Goal: Task Accomplishment & Management: Manage account settings

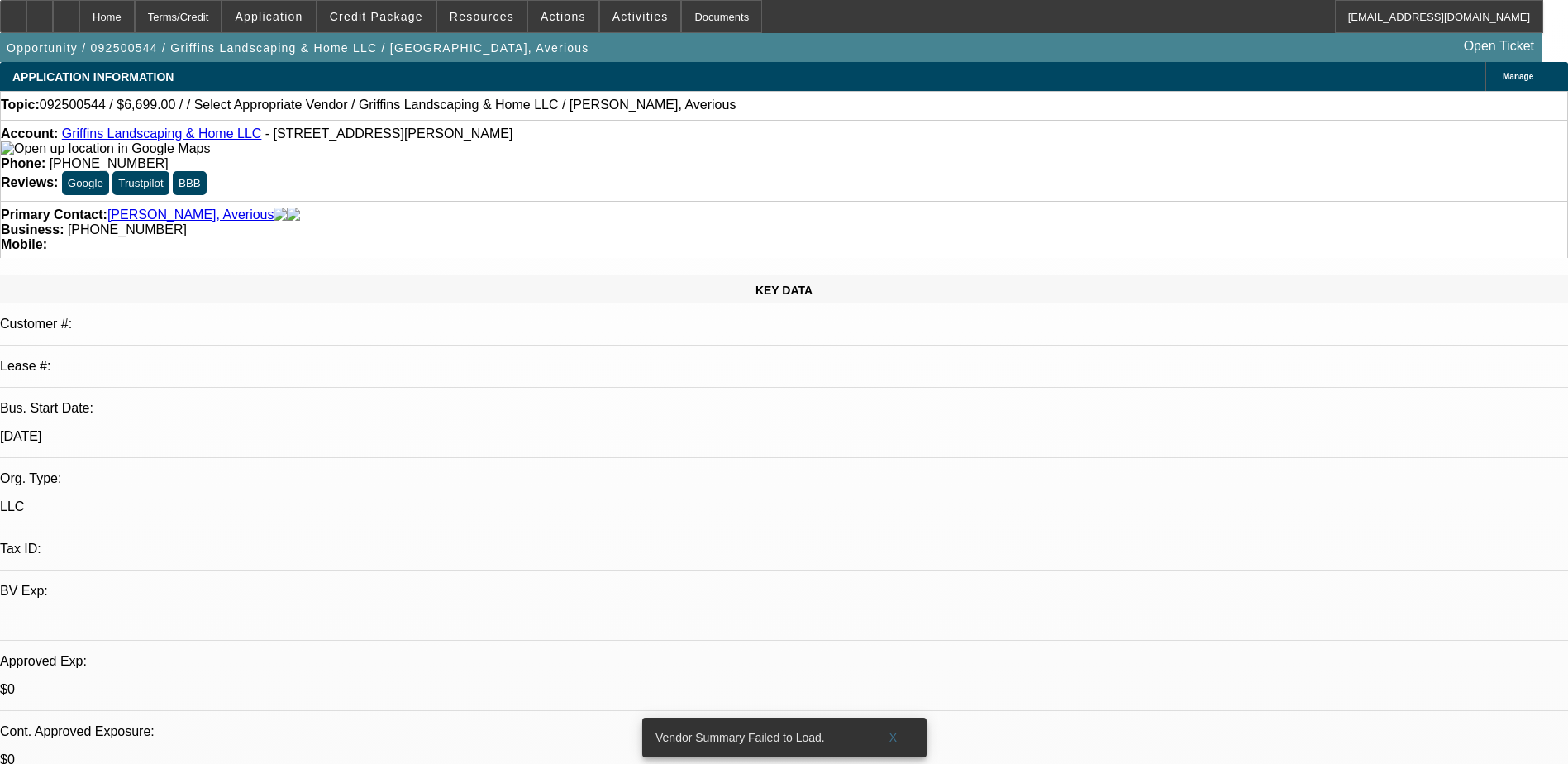
select select "0"
select select "2"
select select "0.1"
select select "4"
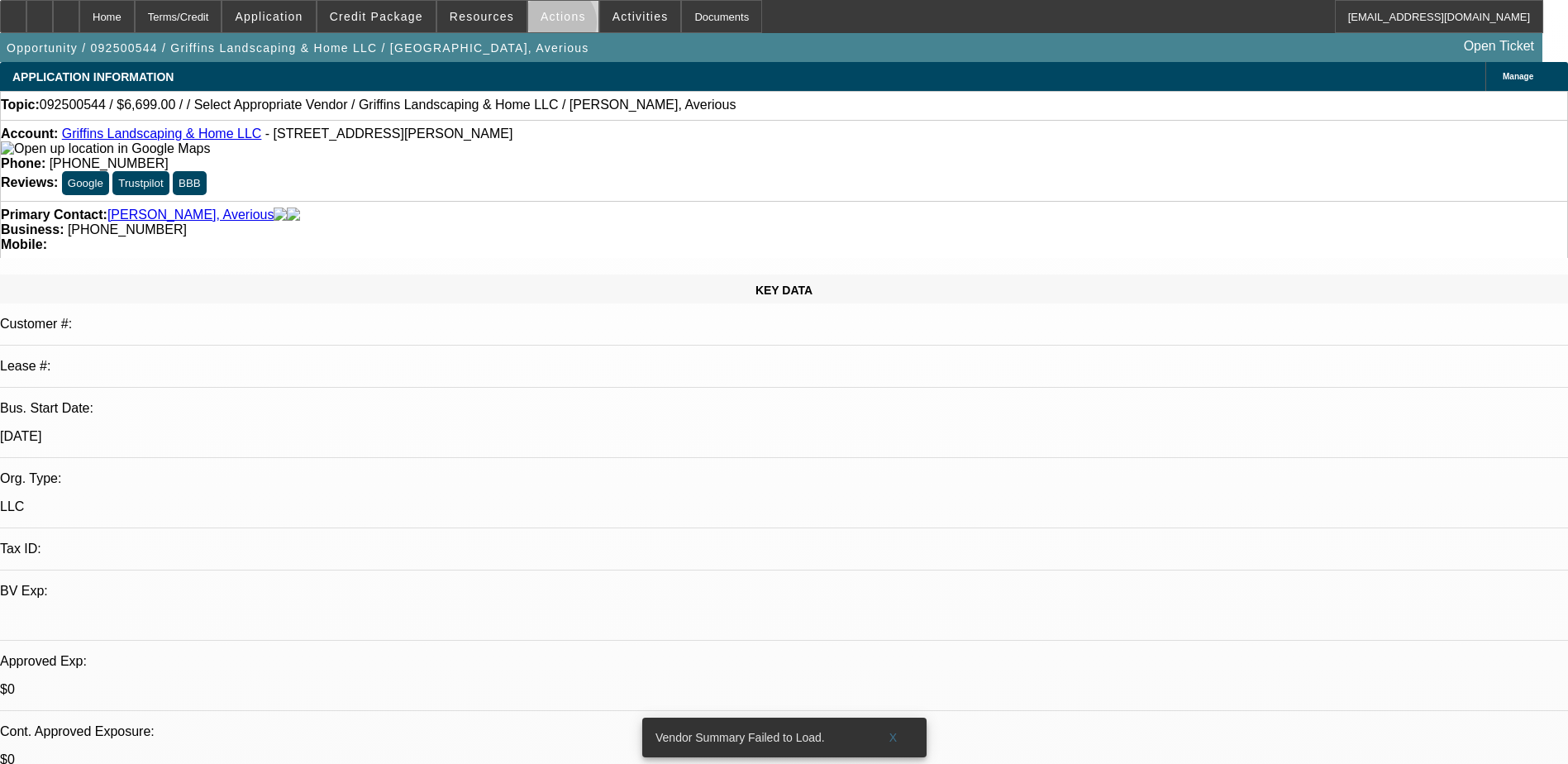
click at [552, 26] on span at bounding box center [564, 17] width 70 height 40
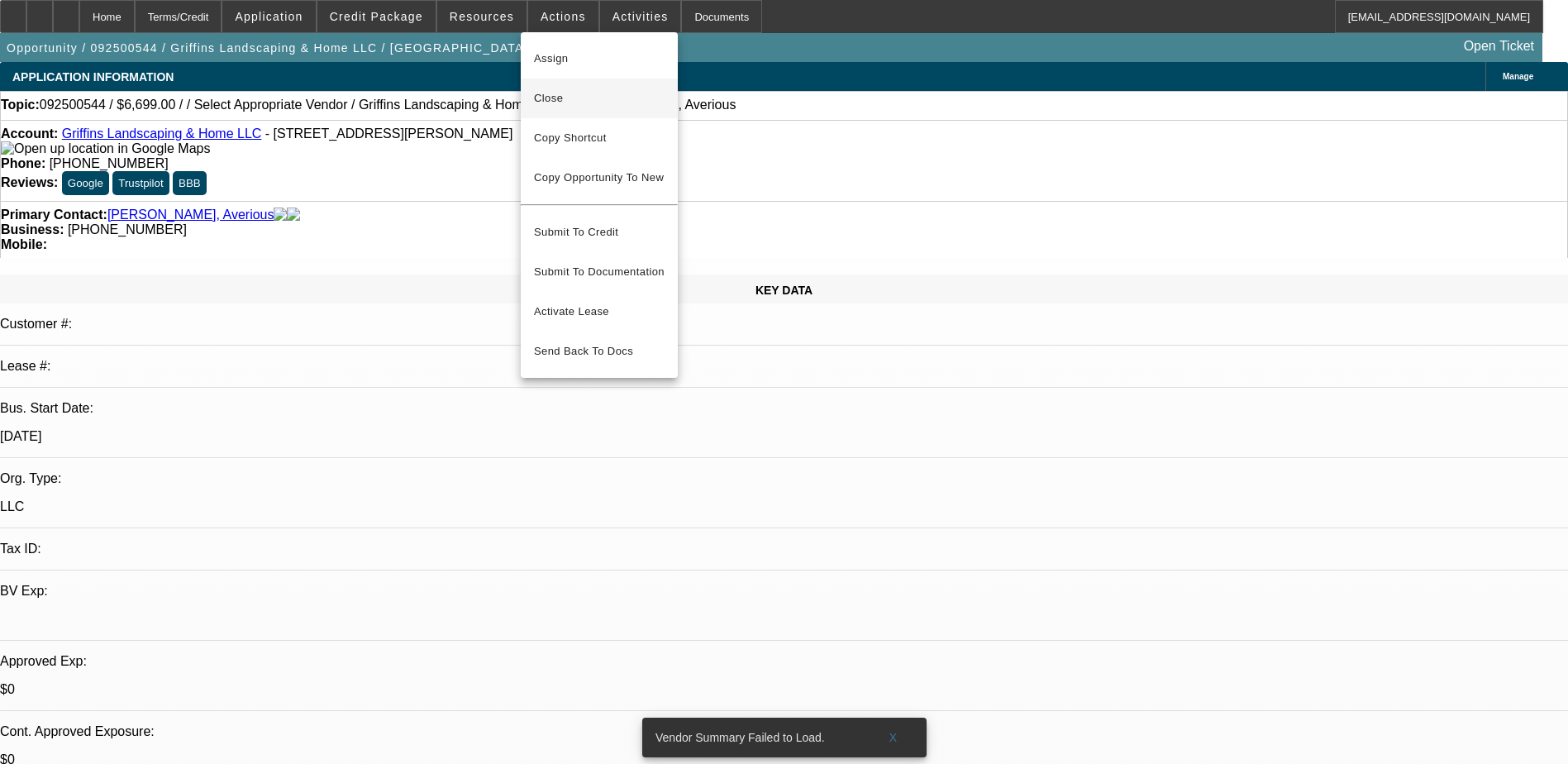
click at [557, 106] on span "Close" at bounding box center [600, 99] width 131 height 20
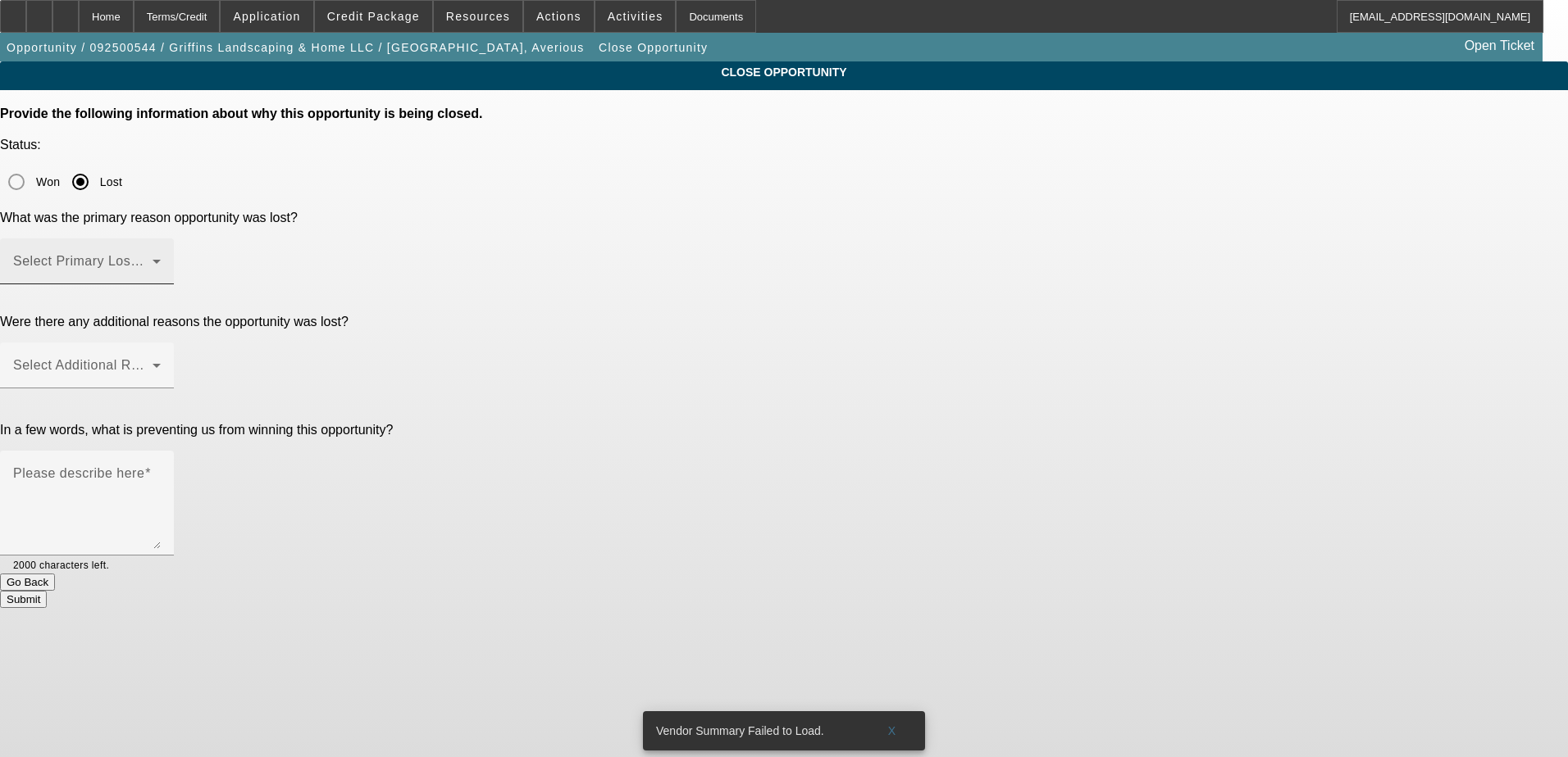
click at [153, 258] on span at bounding box center [83, 268] width 139 height 19
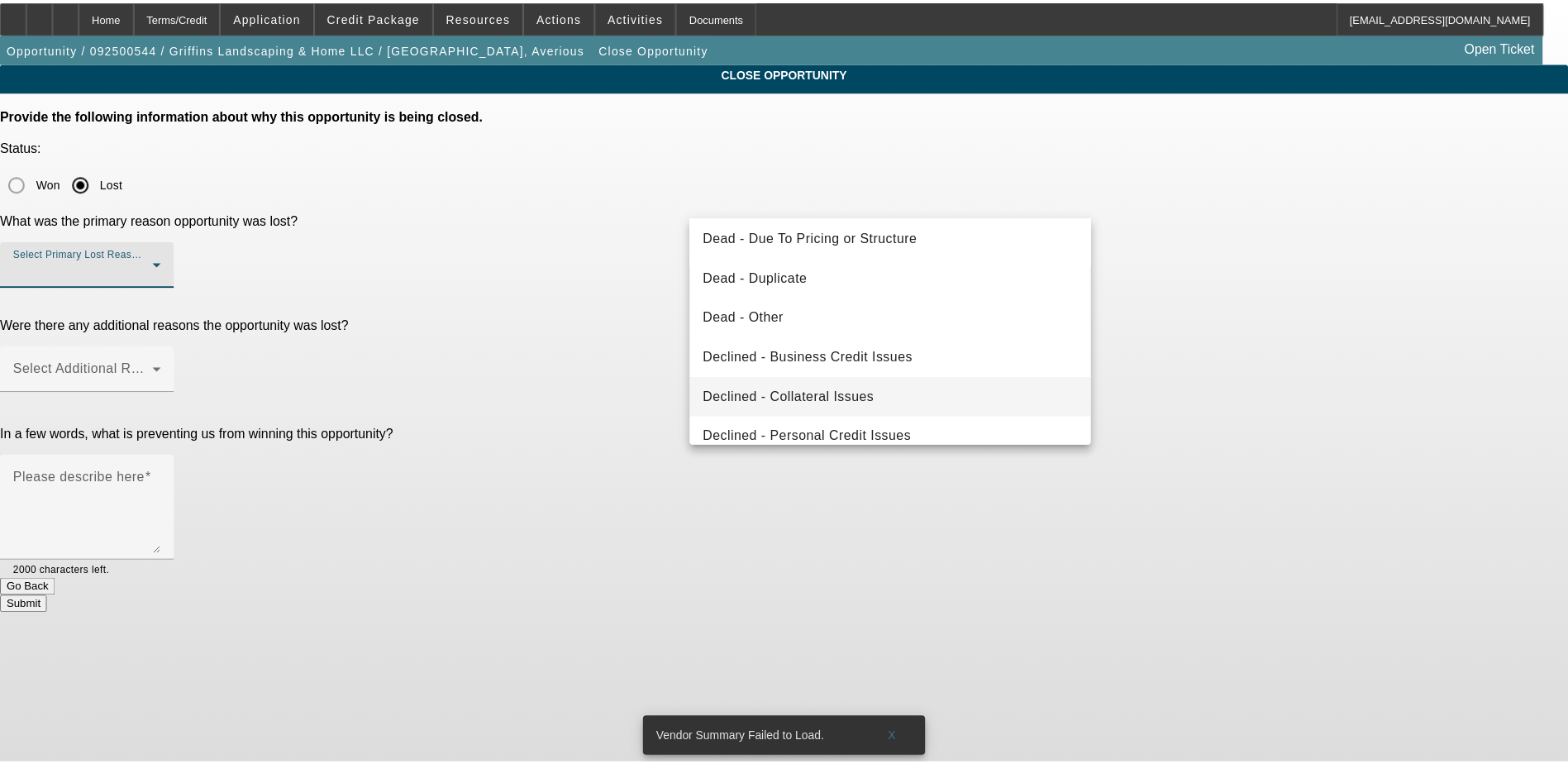
scroll to position [222, 0]
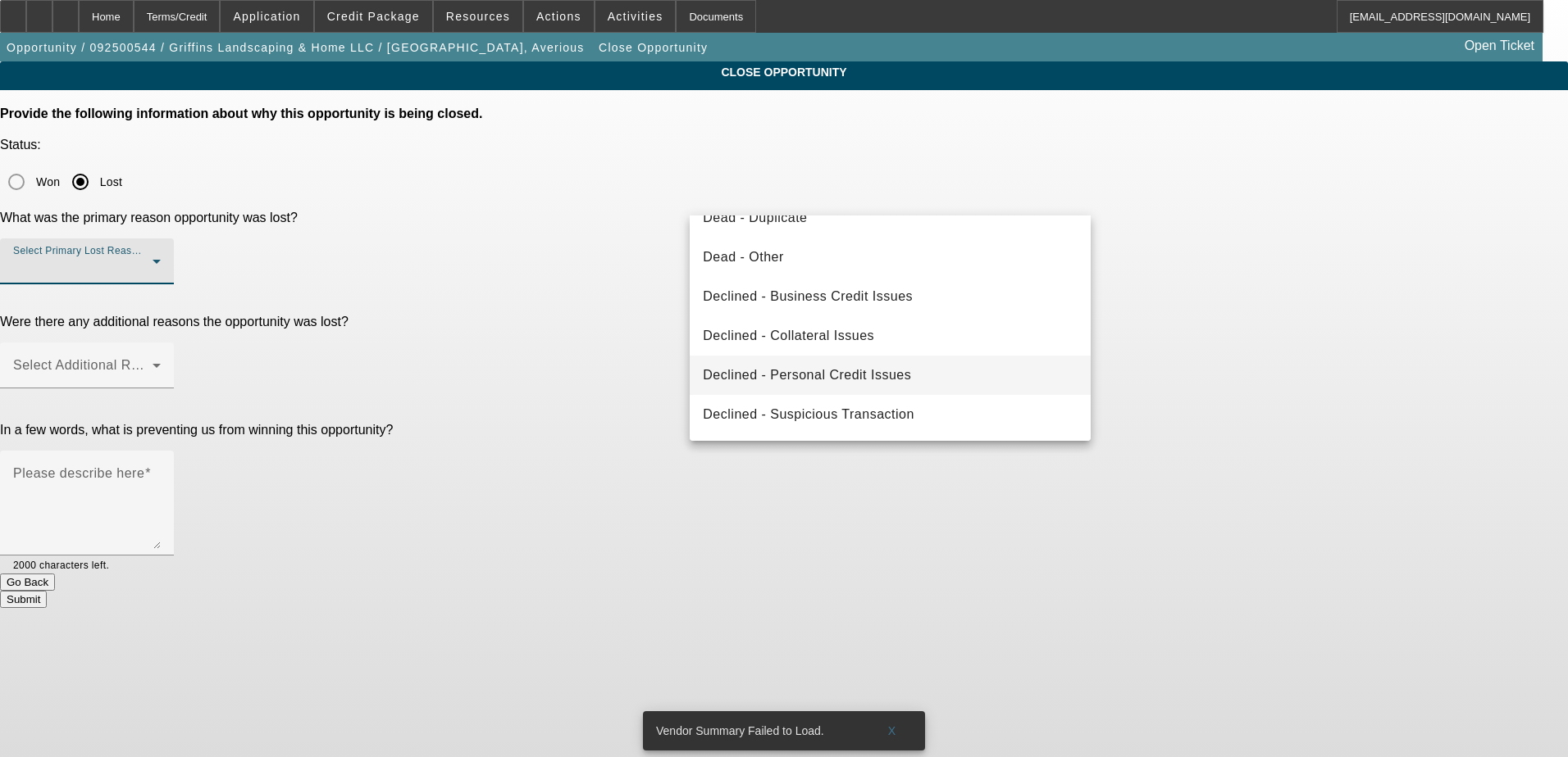
click at [853, 367] on span "Declined - Personal Credit Issues" at bounding box center [807, 375] width 208 height 19
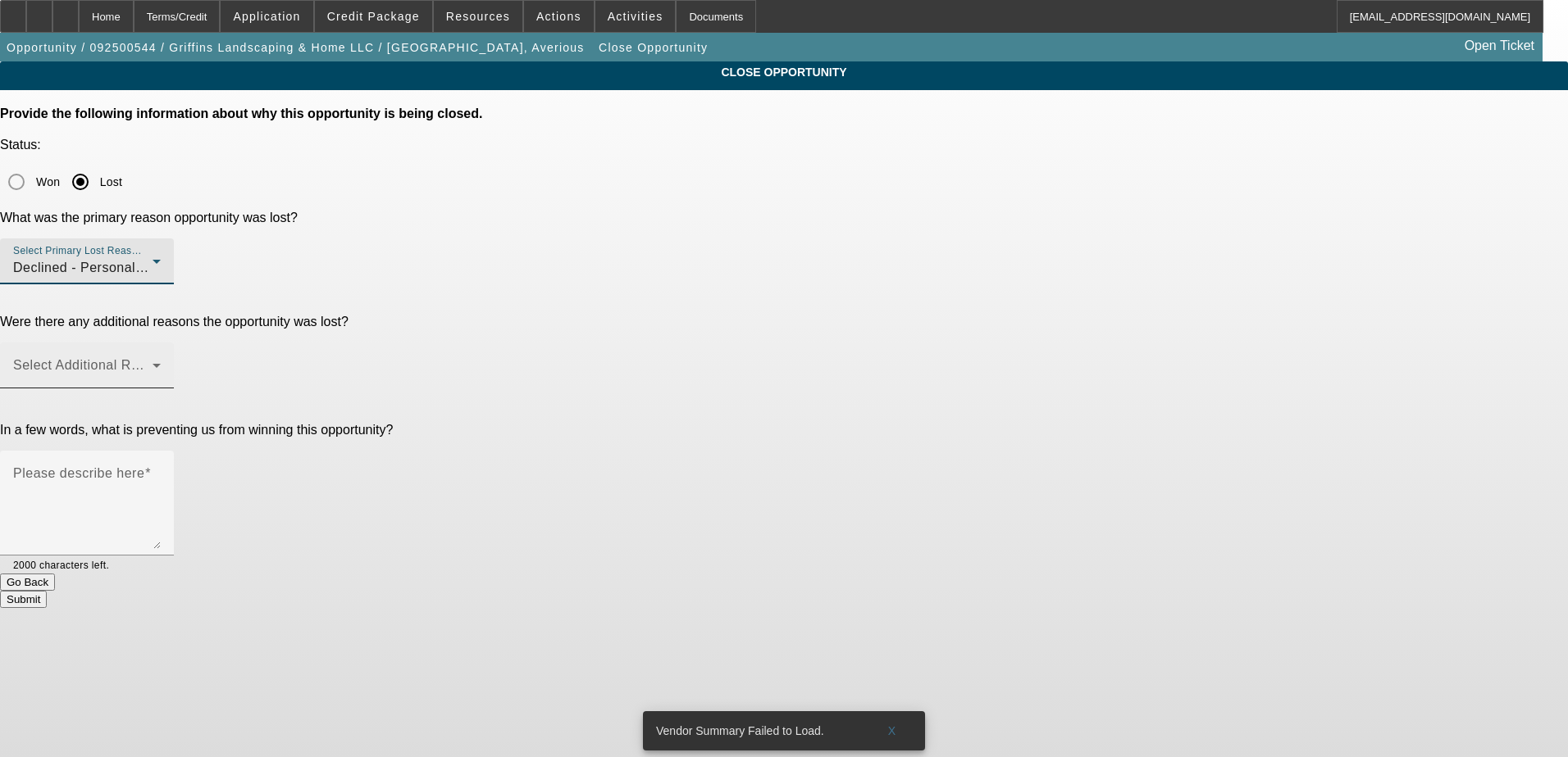
click at [161, 342] on div "Select Additional Reasons" at bounding box center [87, 364] width 148 height 45
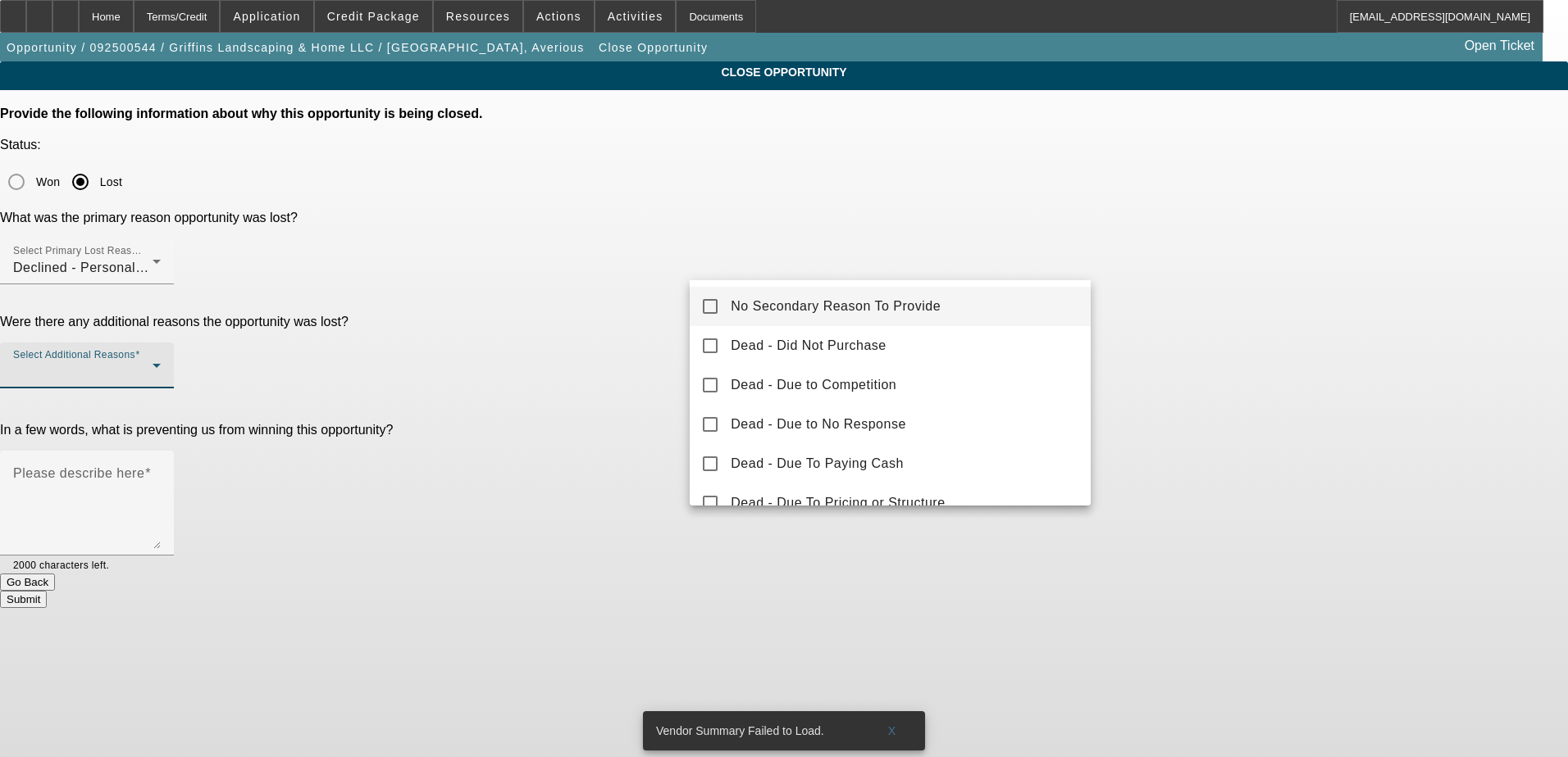
click at [814, 306] on span "No Secondary Reason To Provide" at bounding box center [835, 306] width 210 height 19
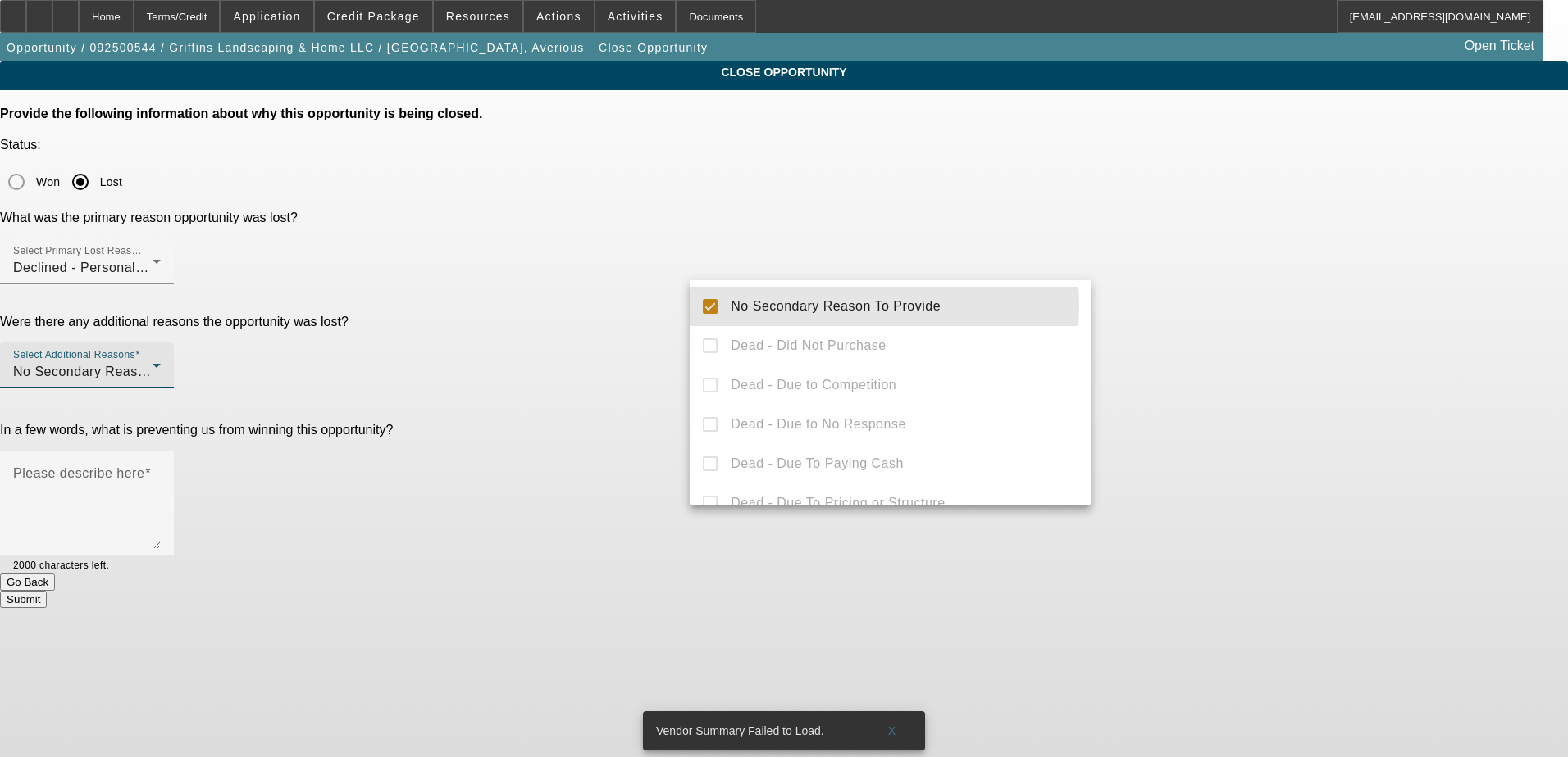
click at [1214, 321] on div at bounding box center [784, 378] width 1568 height 757
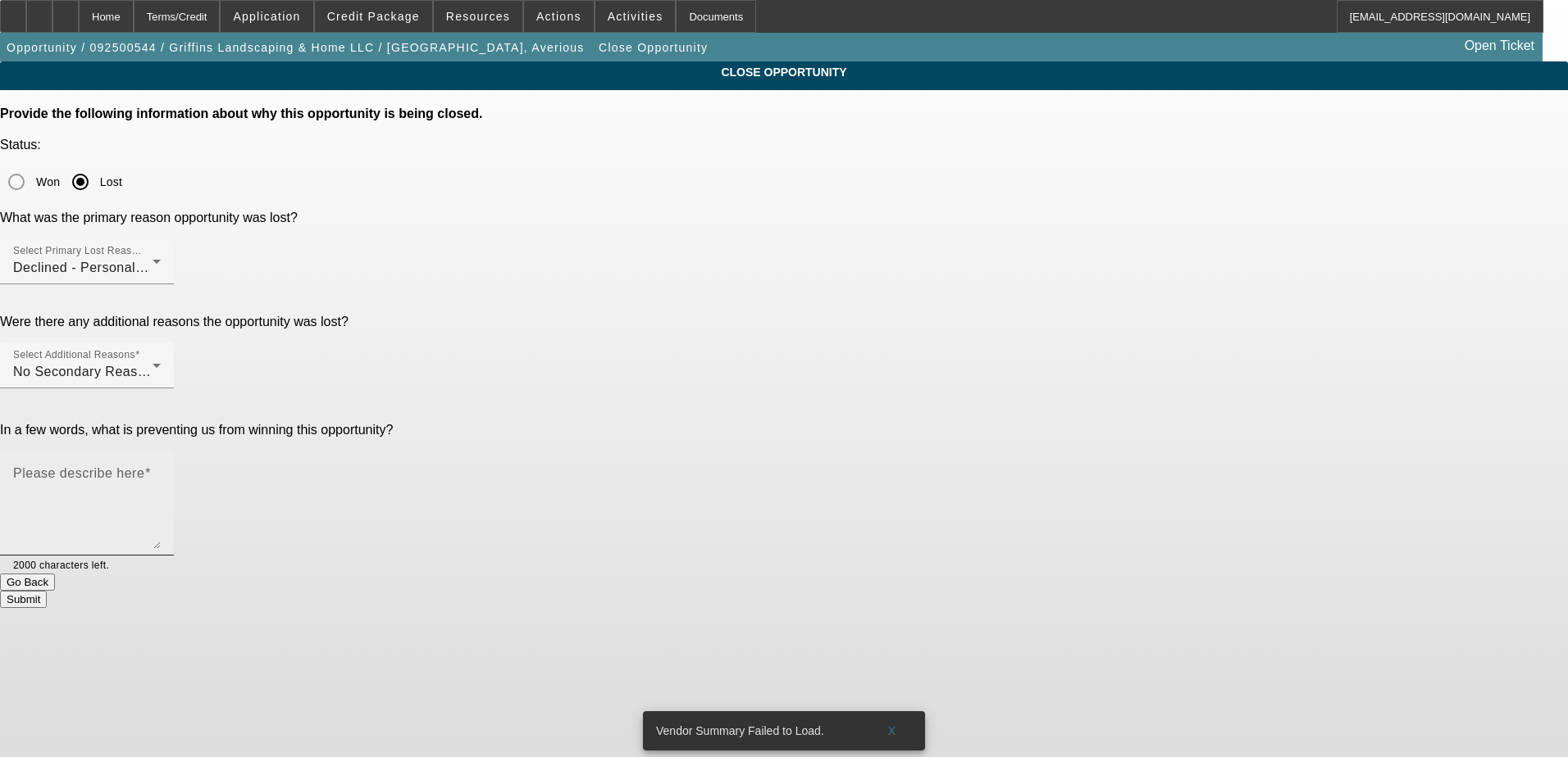
click at [161, 471] on textarea "Please describe here" at bounding box center [87, 510] width 148 height 78
type textarea "489 credit"
click at [46, 591] on button "Submit" at bounding box center [23, 599] width 46 height 17
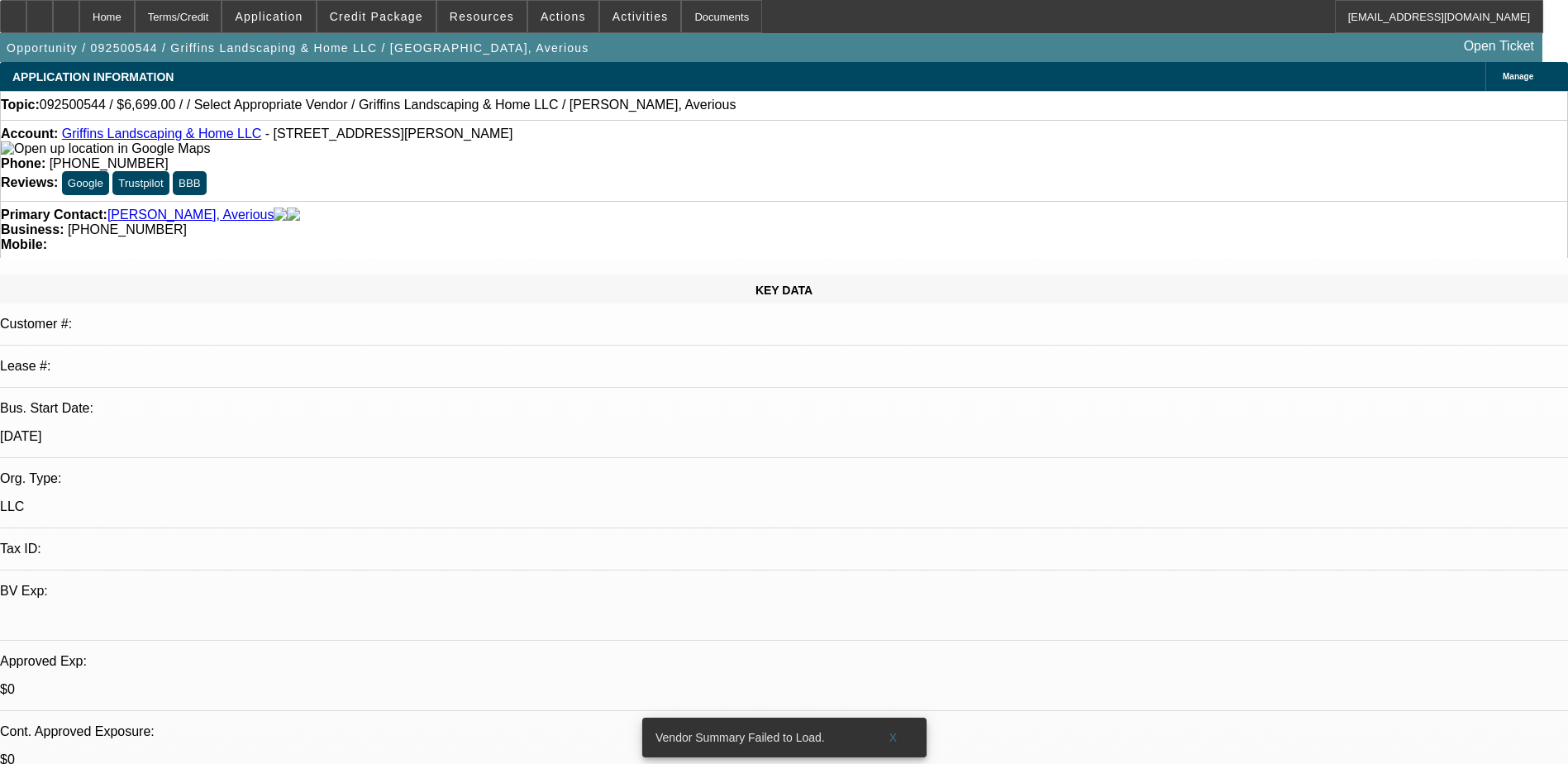
select select "0"
select select "2"
select select "0.1"
select select "4"
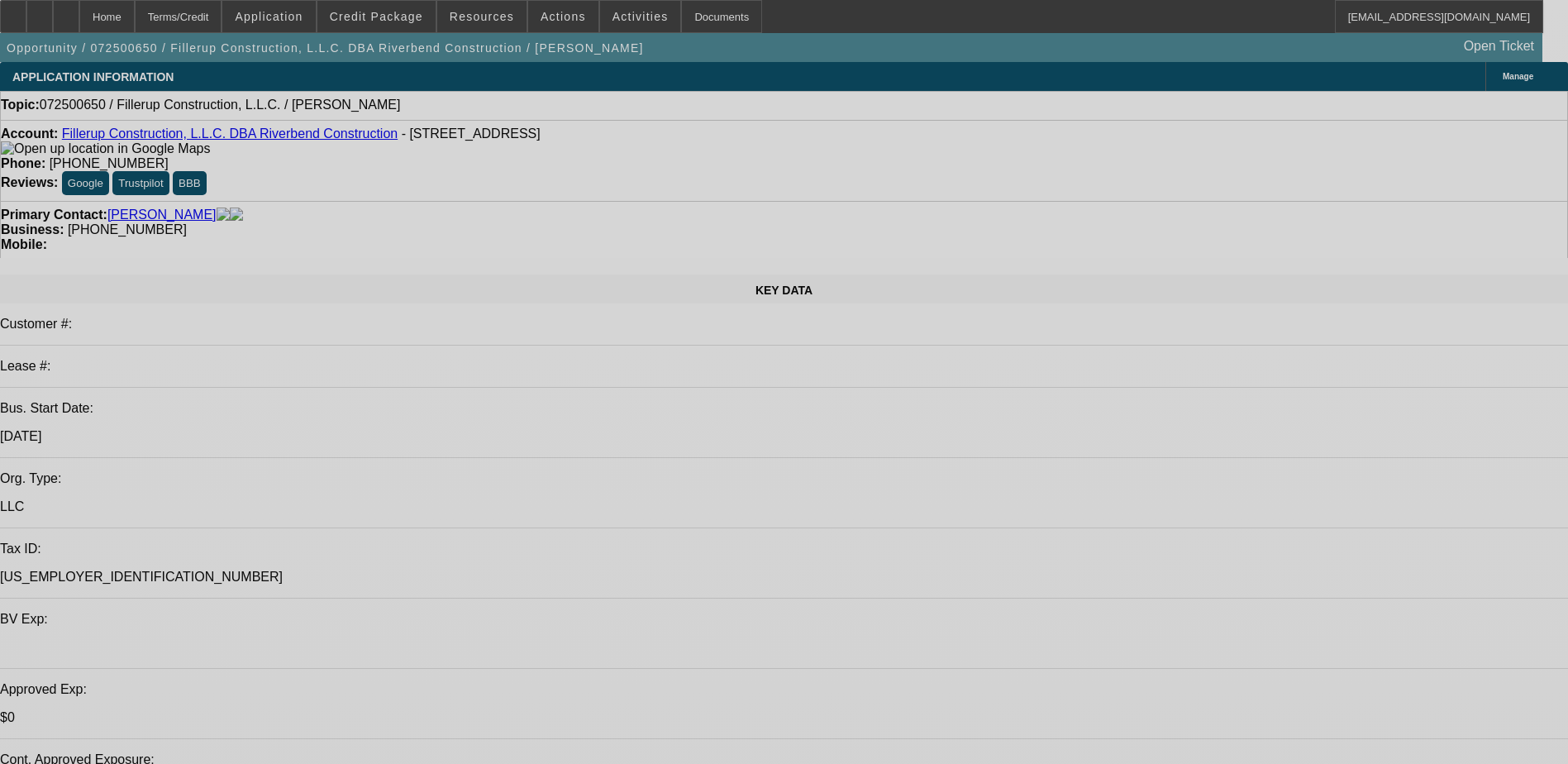
select select "0"
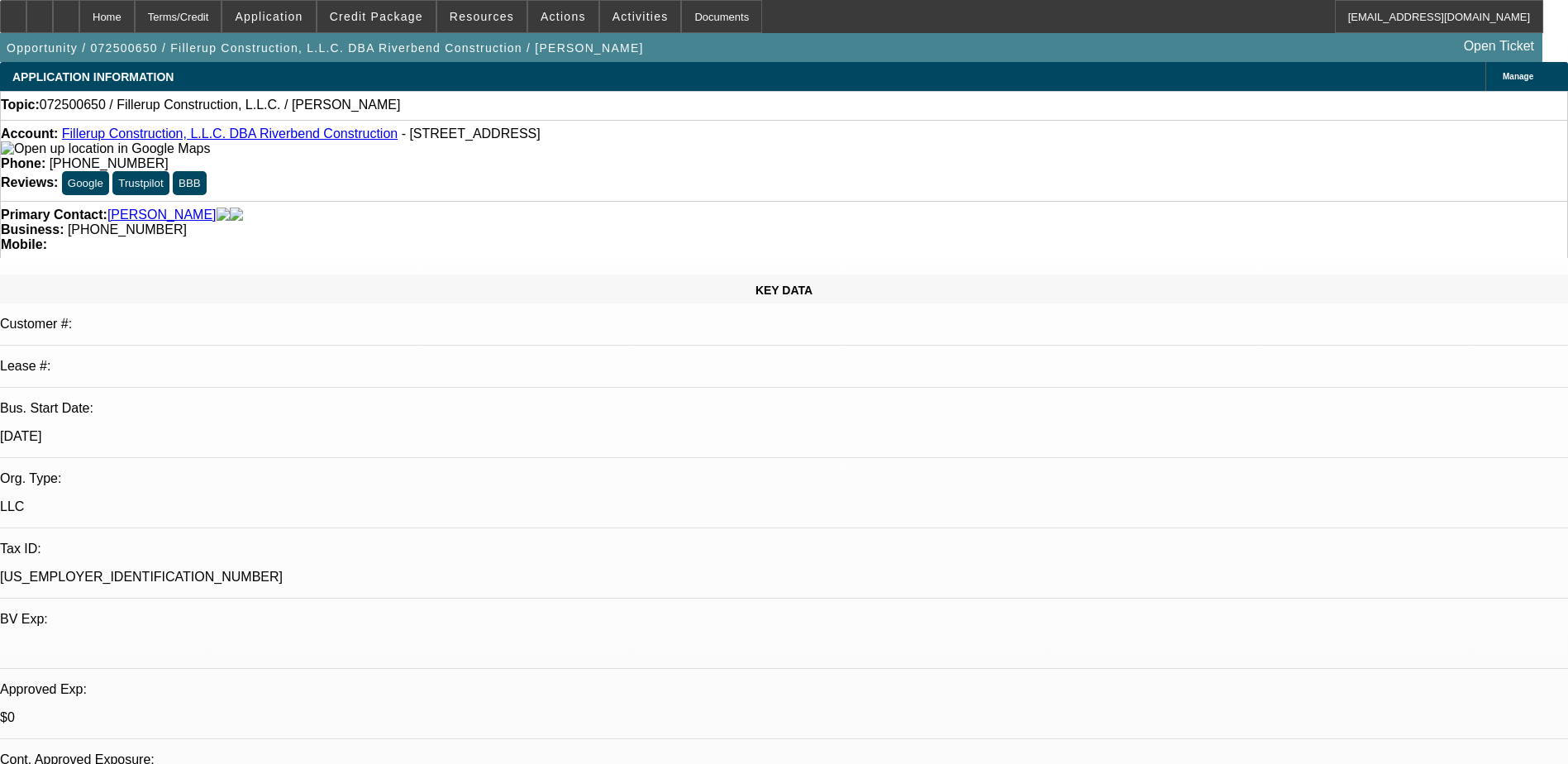
select select "2"
select select "0.1"
select select "4"
drag, startPoint x: 670, startPoint y: 202, endPoint x: 589, endPoint y: 194, distance: 81.4
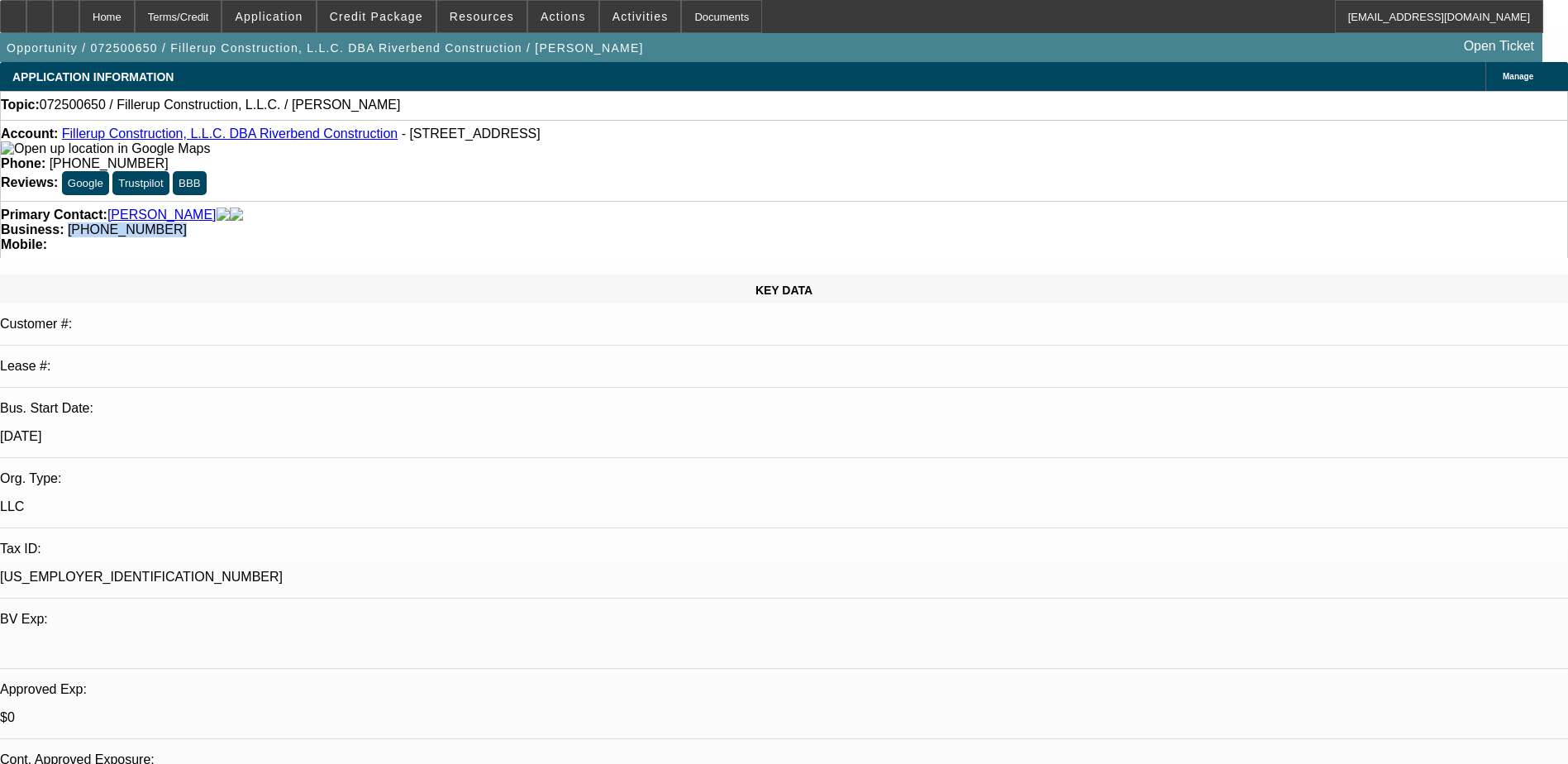
click at [589, 222] on div "Business: (801) 631-6043" at bounding box center [784, 229] width 1567 height 15
copy span "(801) 631-6043"
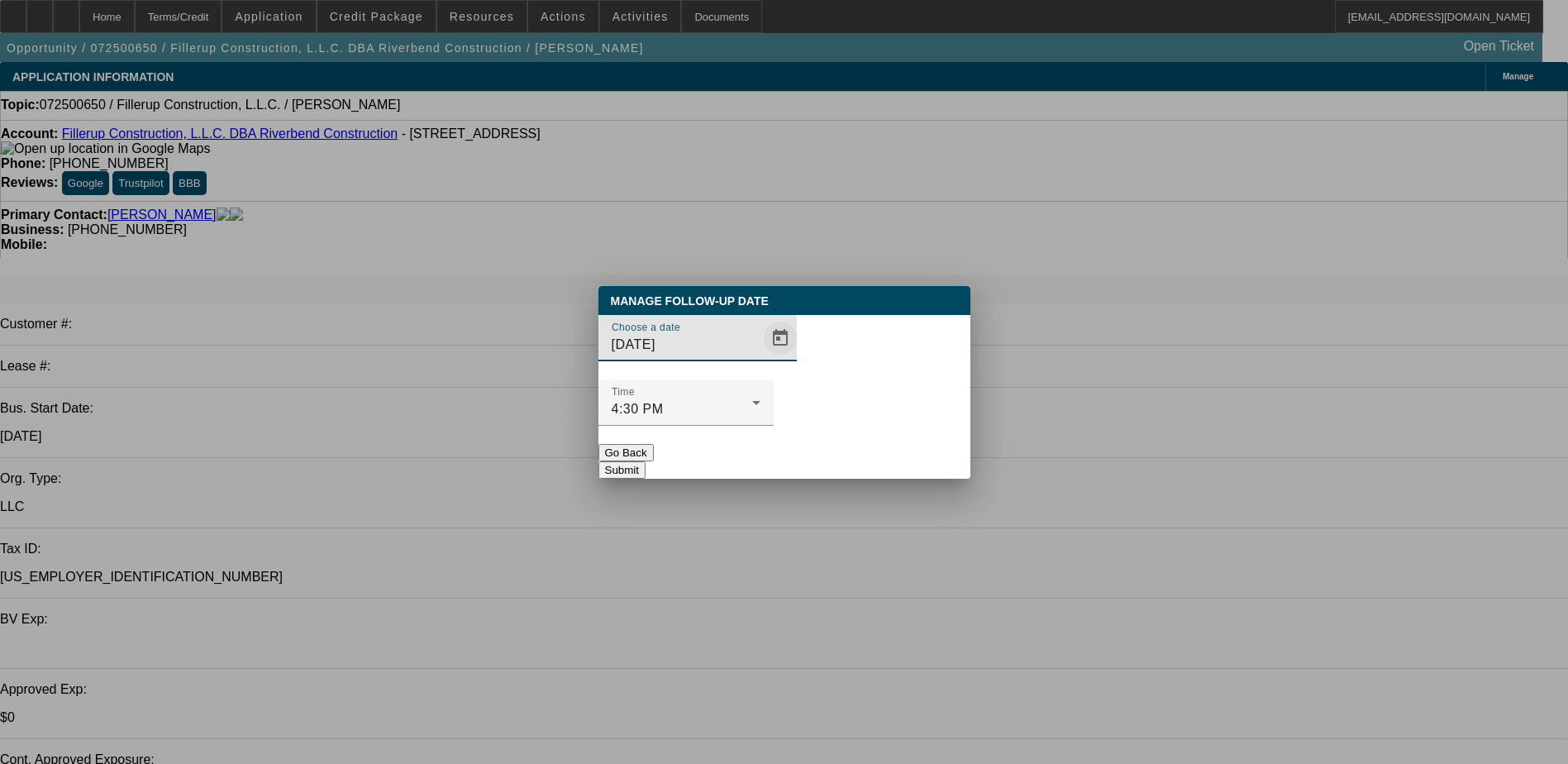
click at [761, 358] on span "Open calendar" at bounding box center [780, 338] width 40 height 40
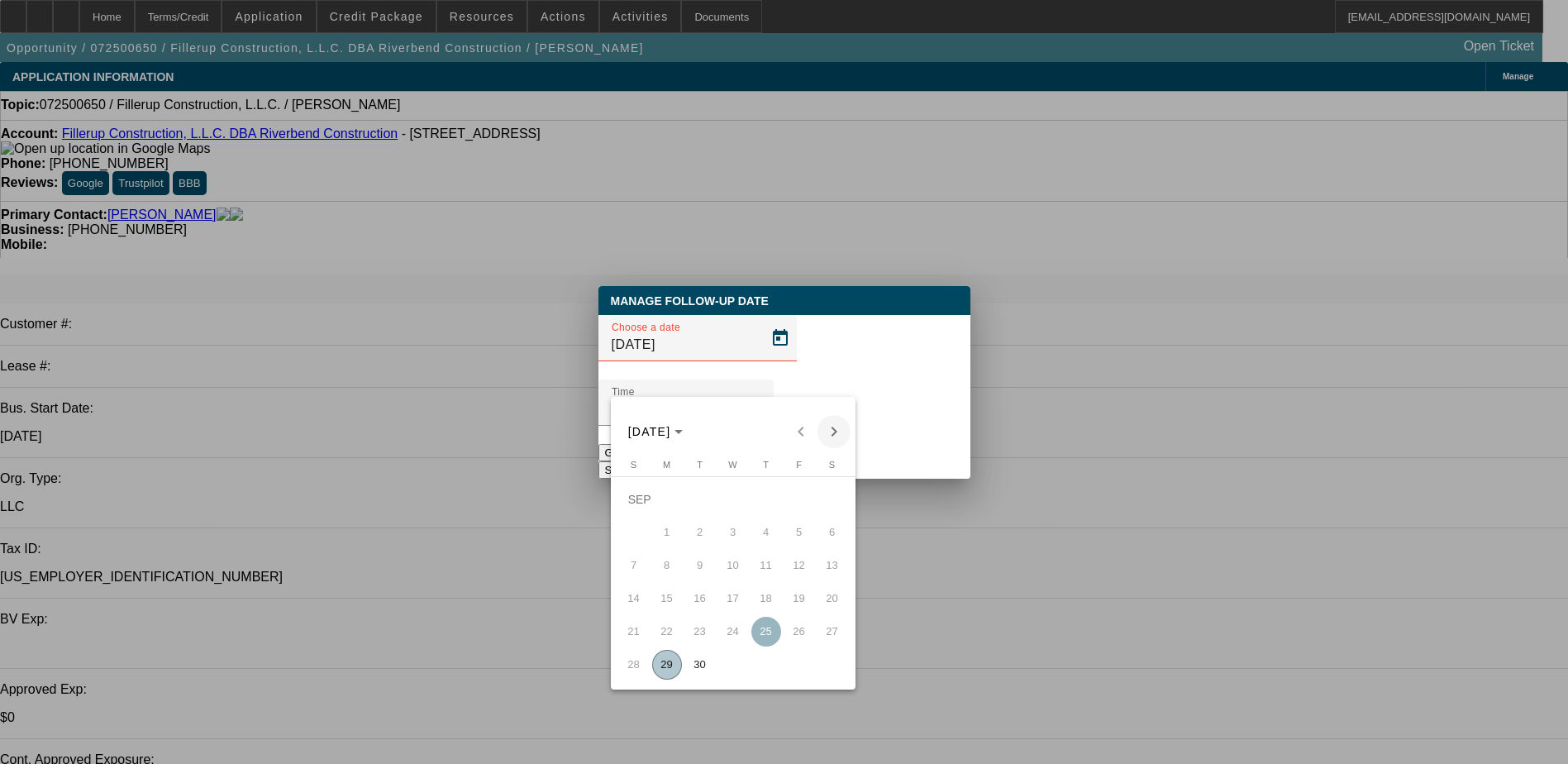
click at [843, 432] on span "Next month" at bounding box center [834, 432] width 33 height 33
click at [808, 506] on span "3" at bounding box center [800, 500] width 30 height 30
type input "10/3/2025"
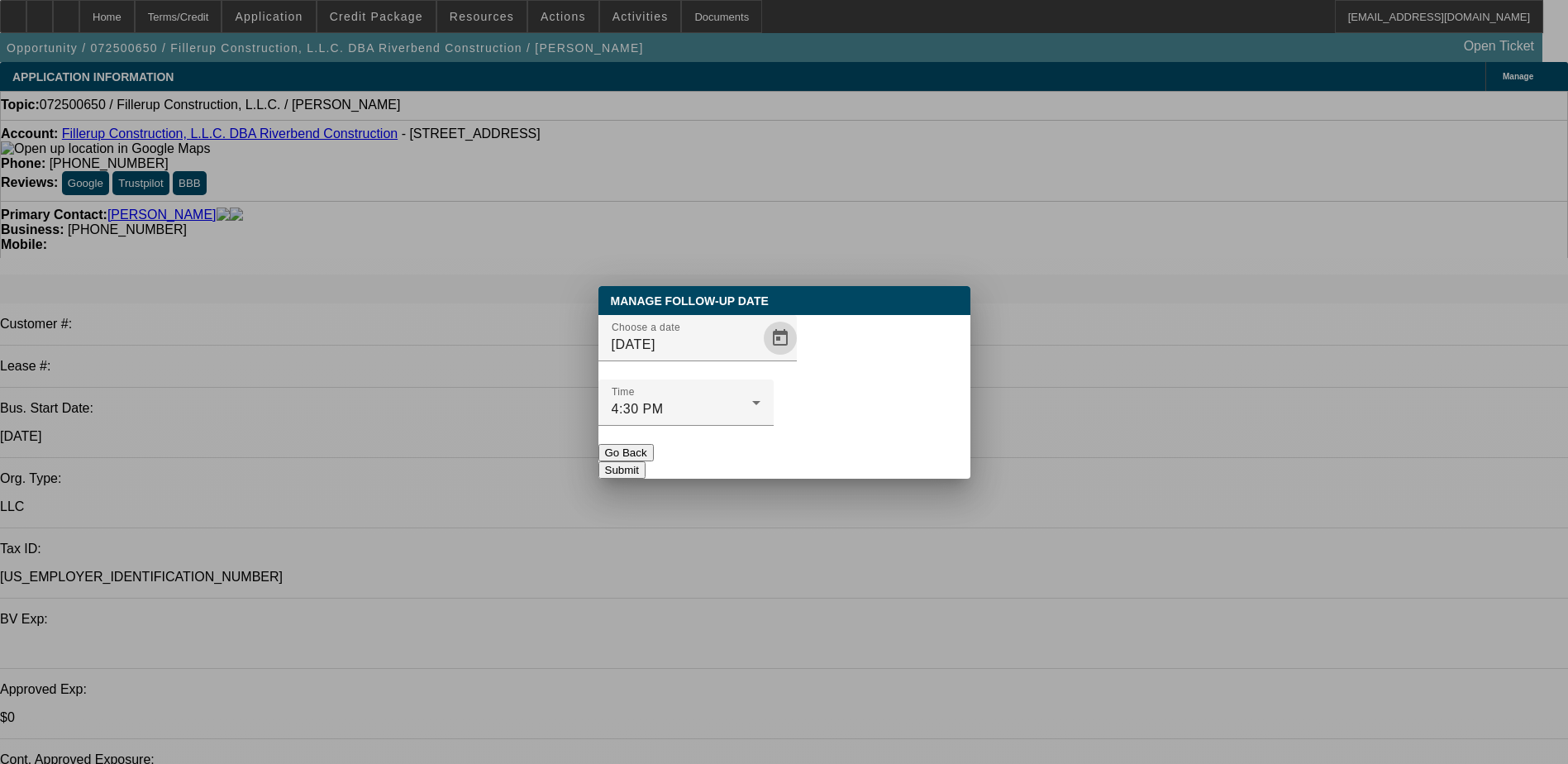
click at [646, 462] on button "Submit" at bounding box center [622, 470] width 47 height 18
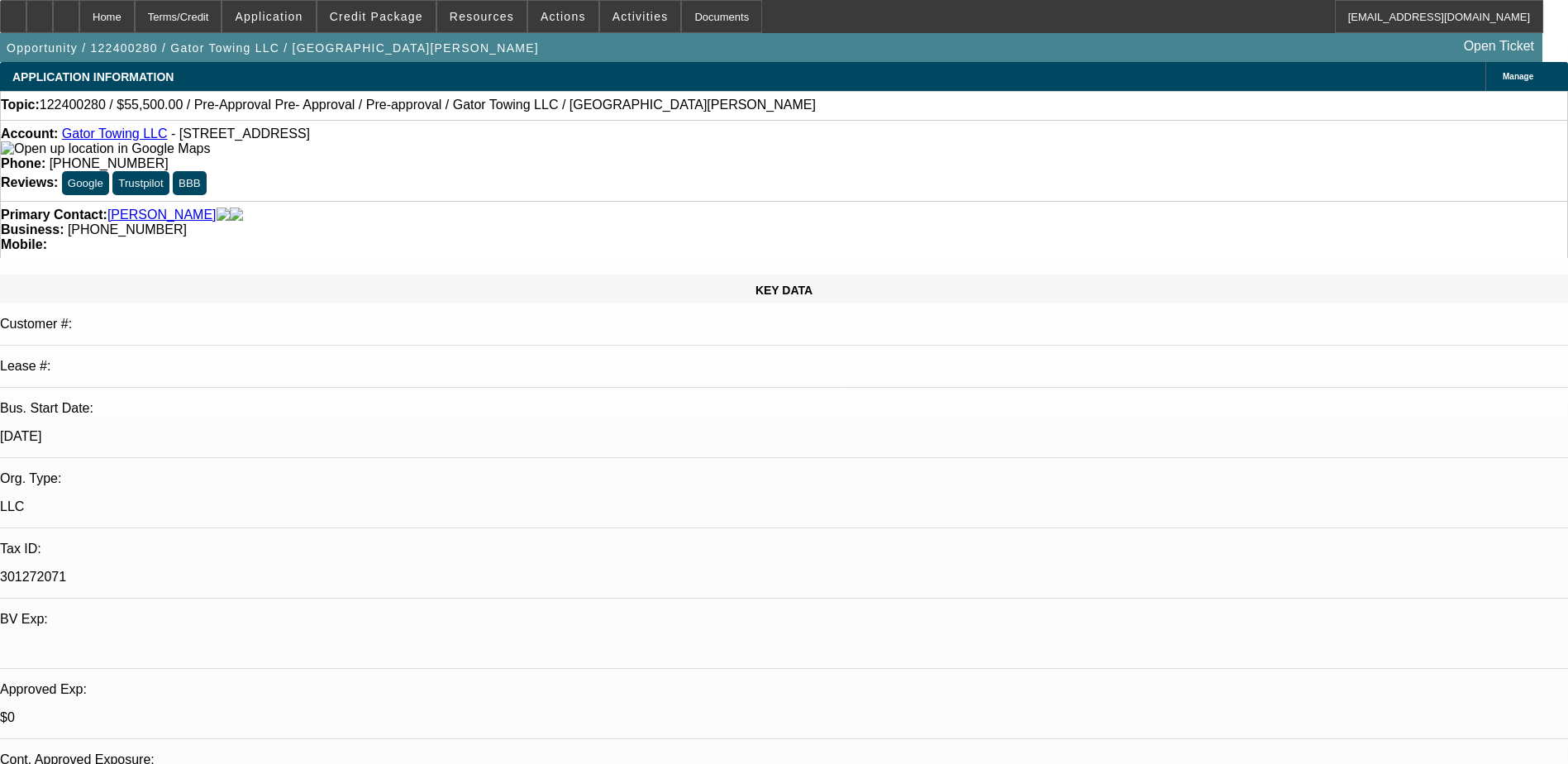
select select "0"
select select "0.1"
select select "0"
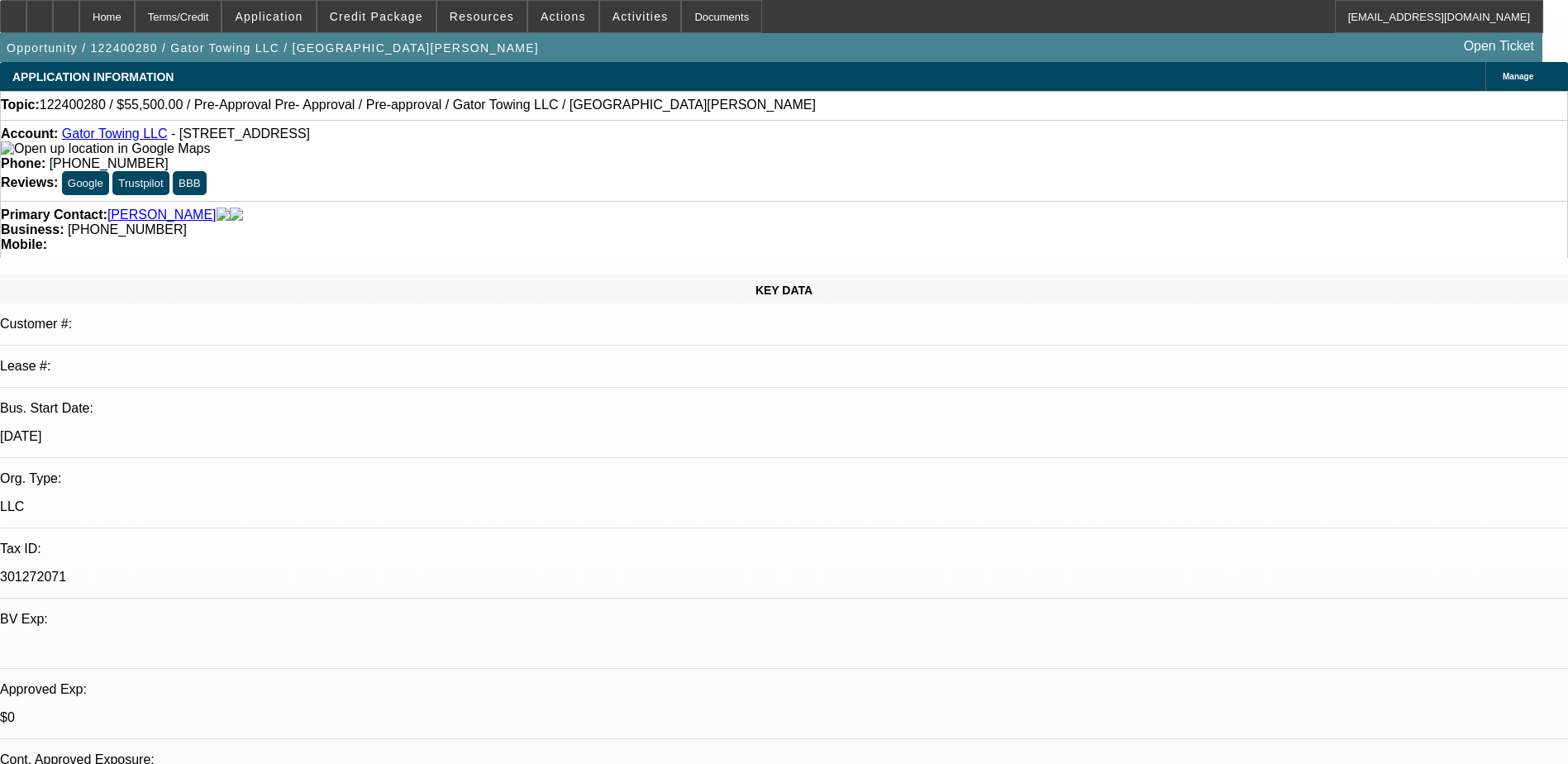
select select "0.1"
select select "0"
select select "0.1"
select select "0"
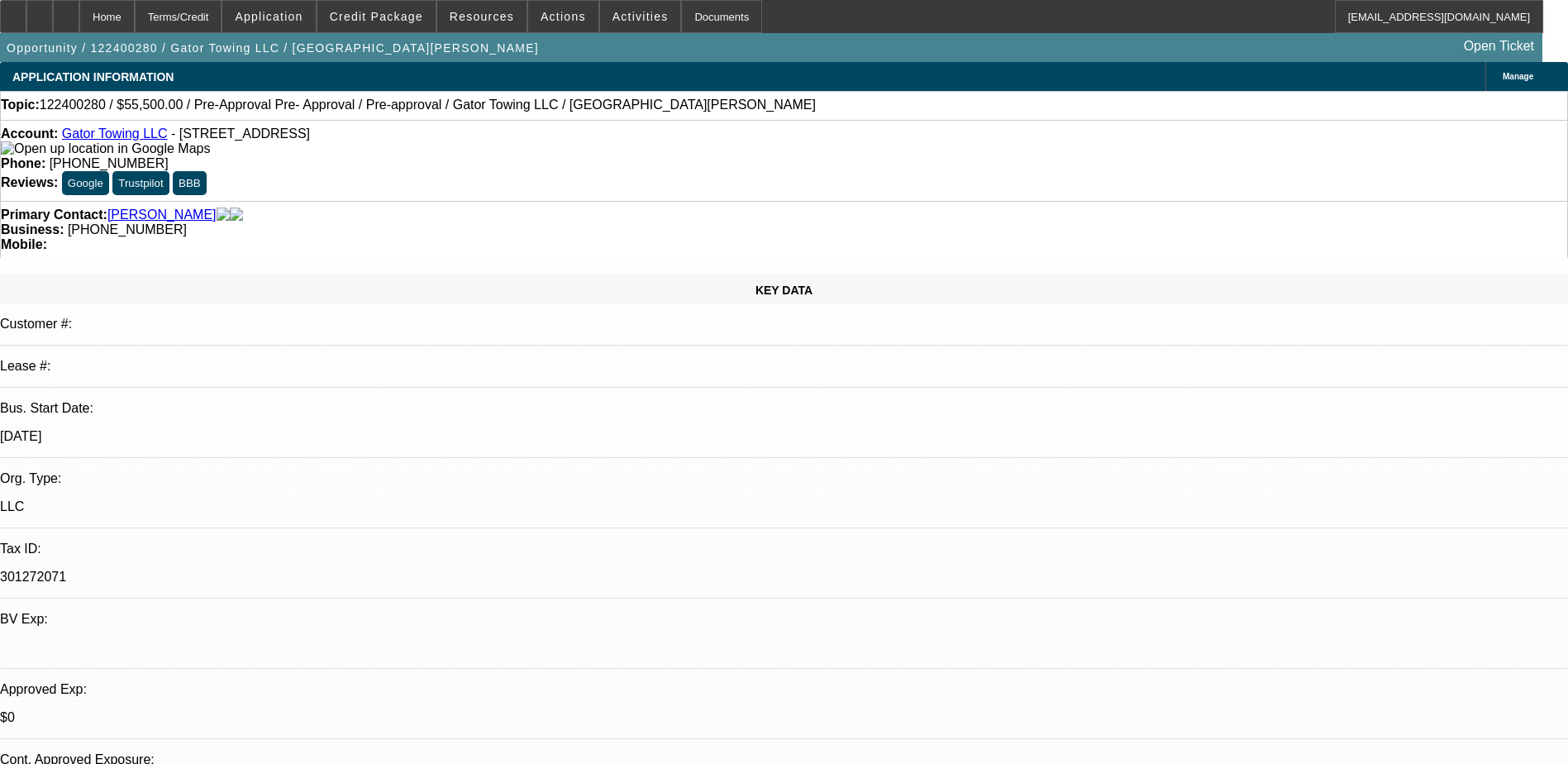
select select "0"
select select "0.1"
select select "1"
select select "2"
select select "4"
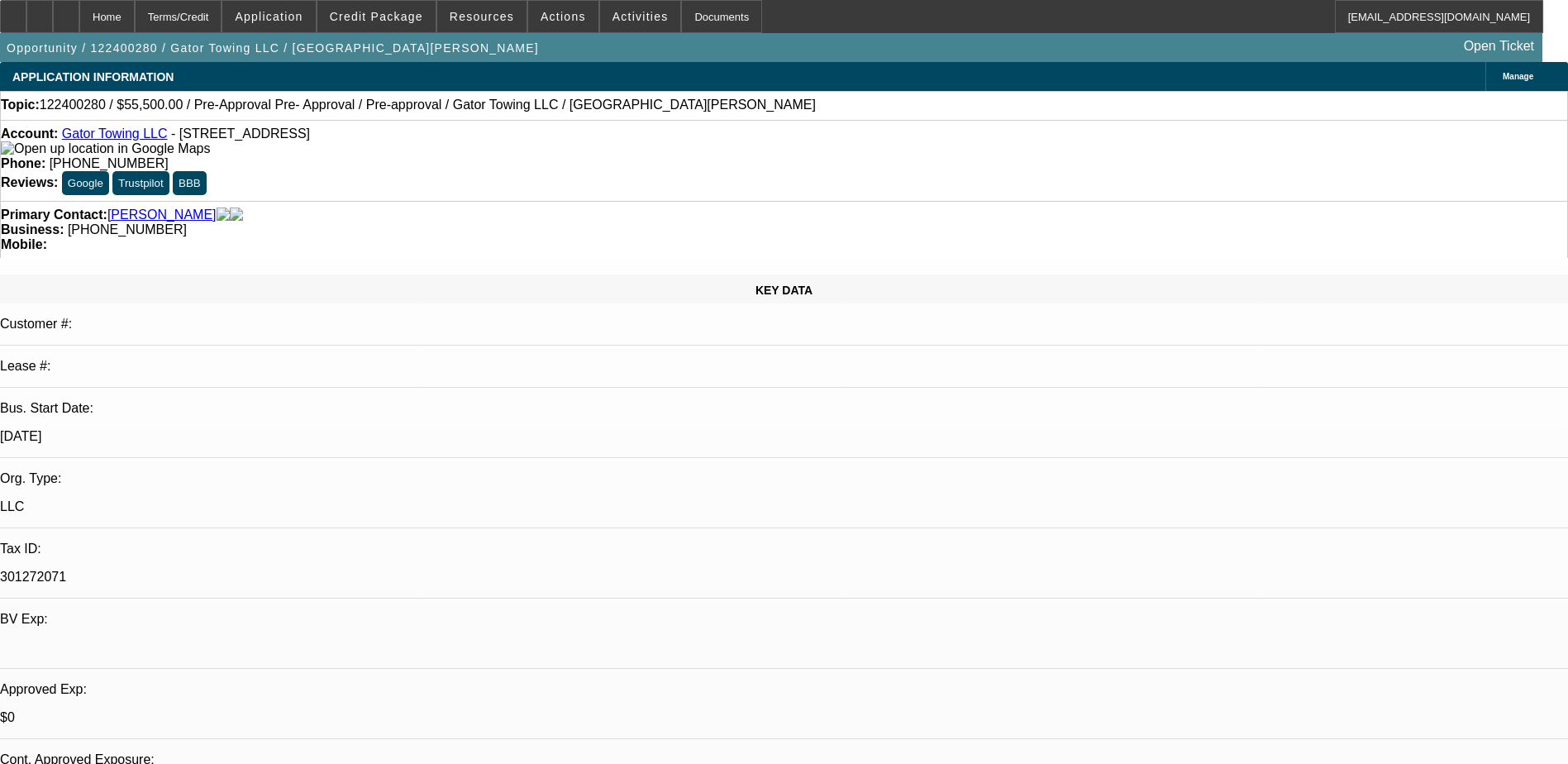
select select "1"
select select "2"
select select "4"
select select "1"
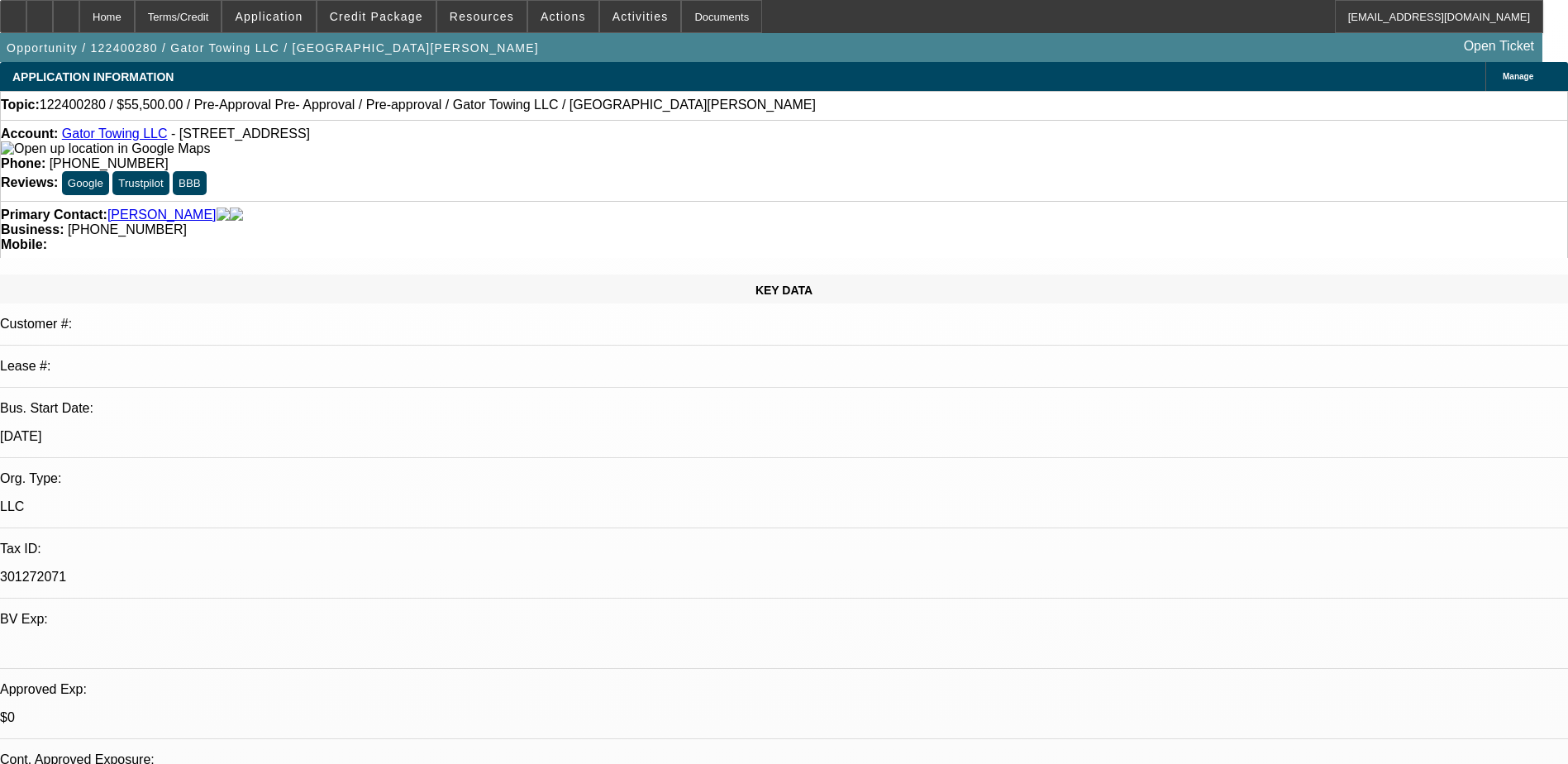
select select "4"
select select "1"
select select "4"
drag, startPoint x: 669, startPoint y: 178, endPoint x: 587, endPoint y: 184, distance: 82.2
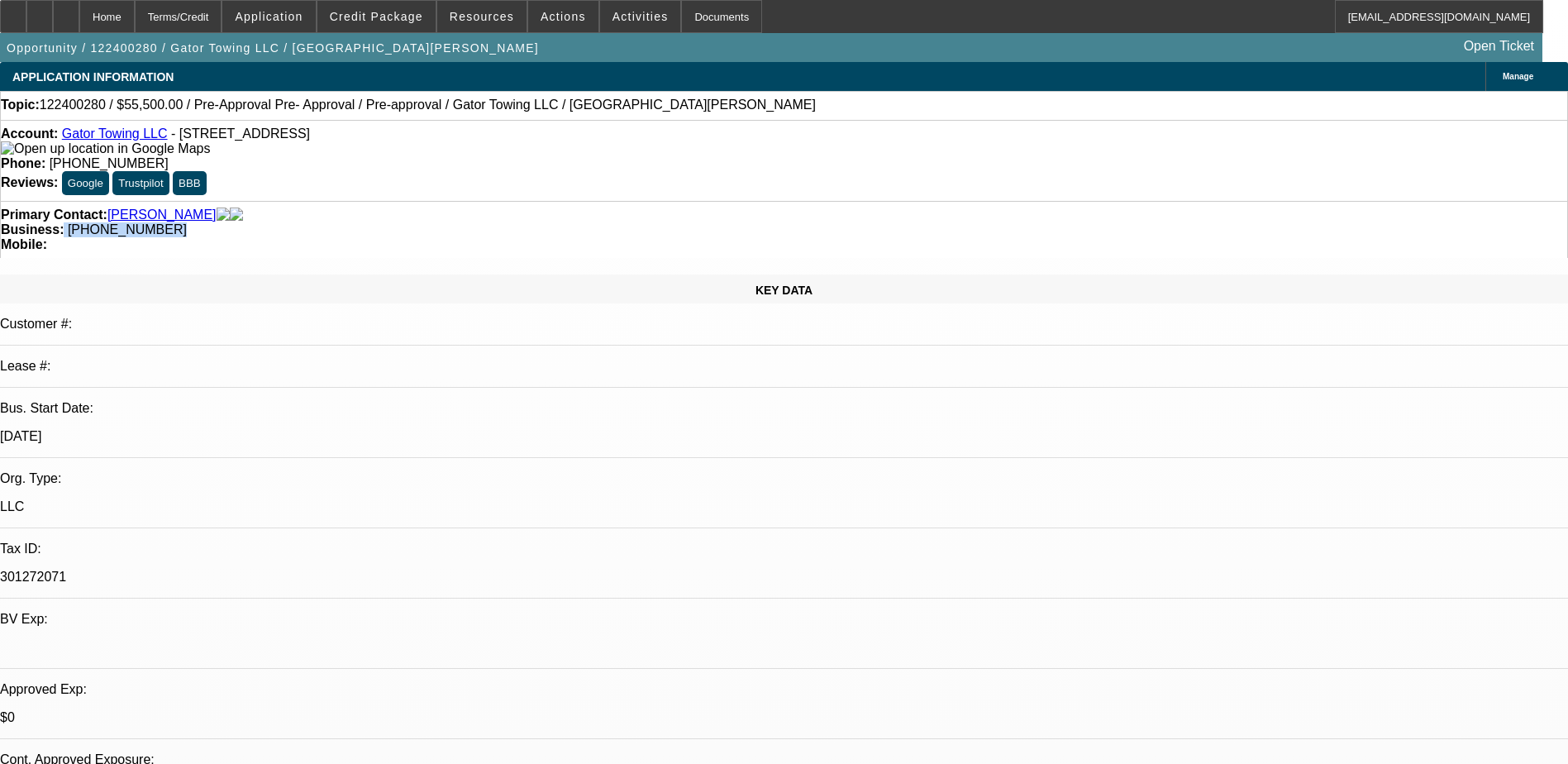
click at [587, 222] on div "Business: (941) 412-7556" at bounding box center [784, 229] width 1567 height 15
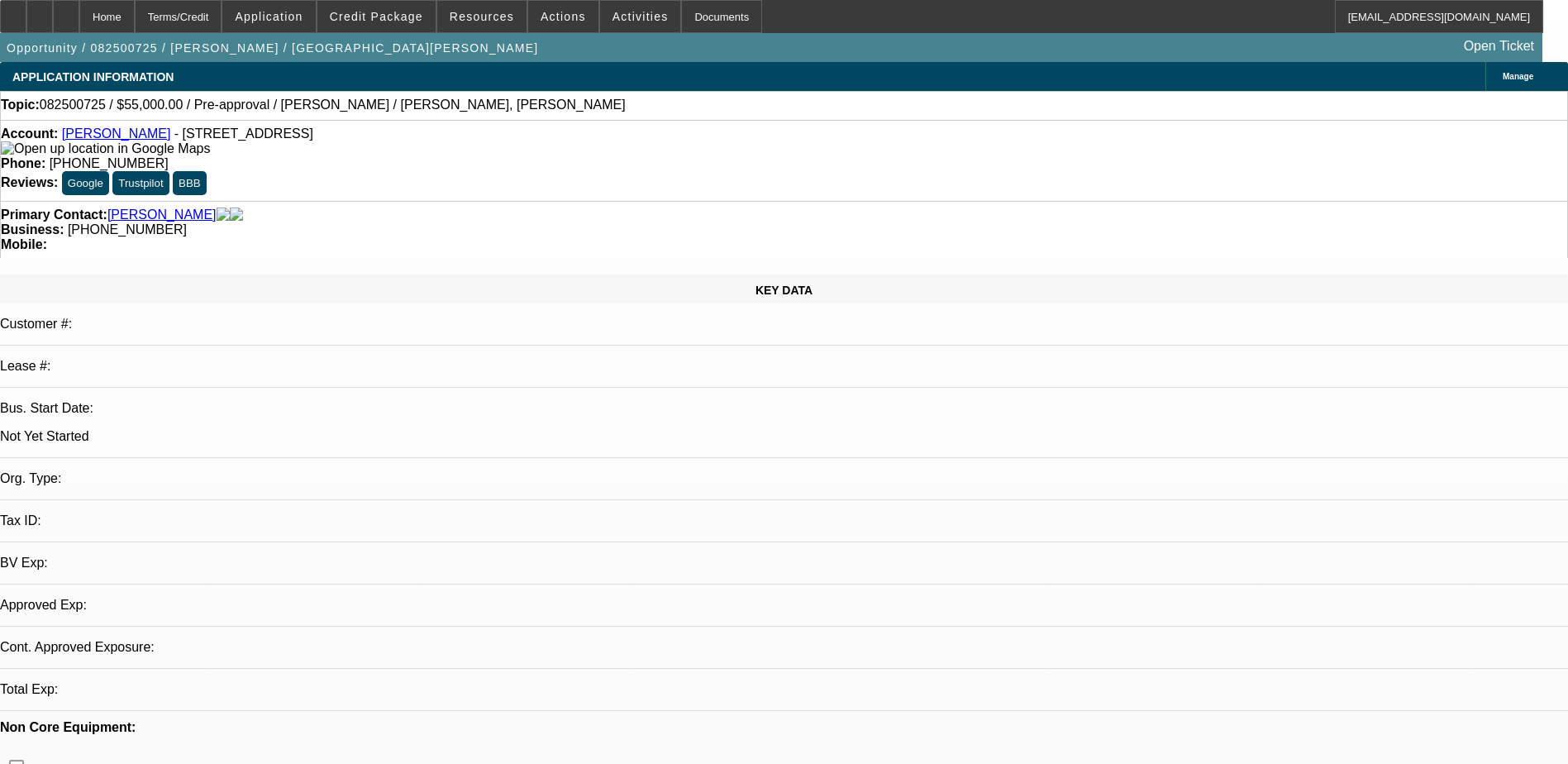
select select "0"
select select "2"
select select "0.1"
select select "4"
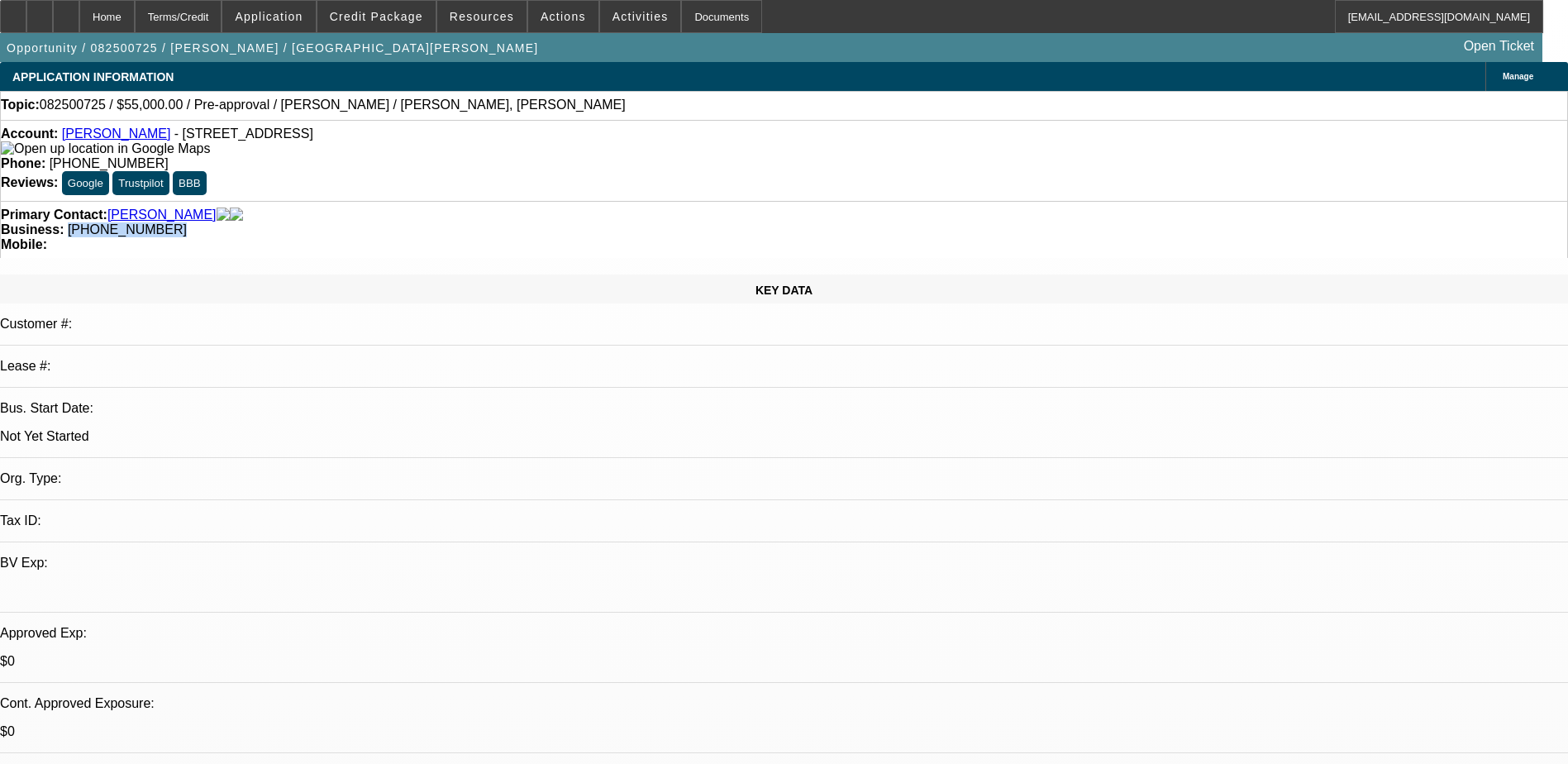
drag, startPoint x: 677, startPoint y: 184, endPoint x: 591, endPoint y: 185, distance: 86.0
click at [591, 222] on div "Business: (312) 399-6431" at bounding box center [784, 229] width 1567 height 15
drag, startPoint x: 591, startPoint y: 185, endPoint x: 603, endPoint y: 185, distance: 12.0
copy span "(312) 399-6431"
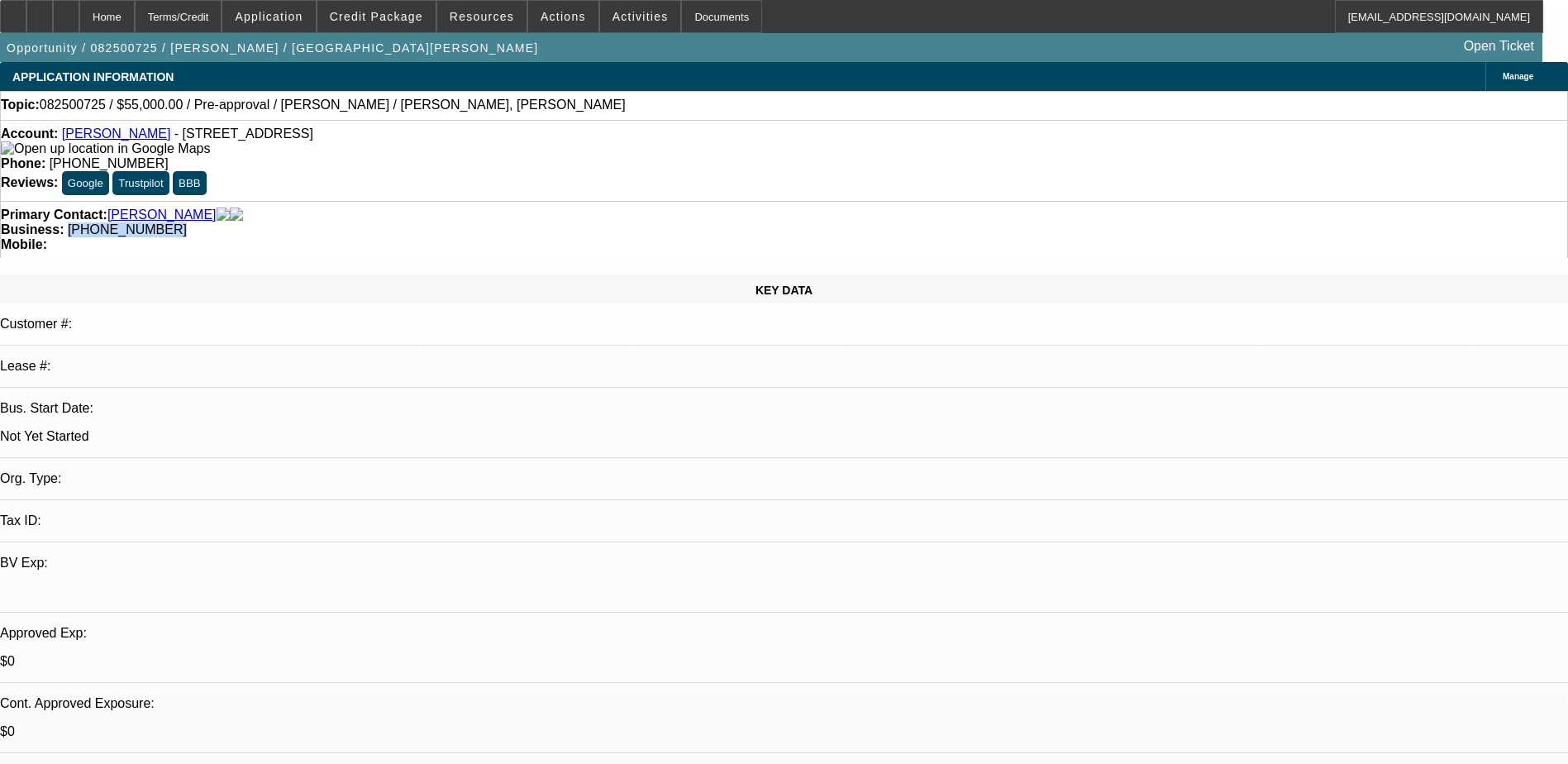
radio input "true"
type textarea "sent me to vm"
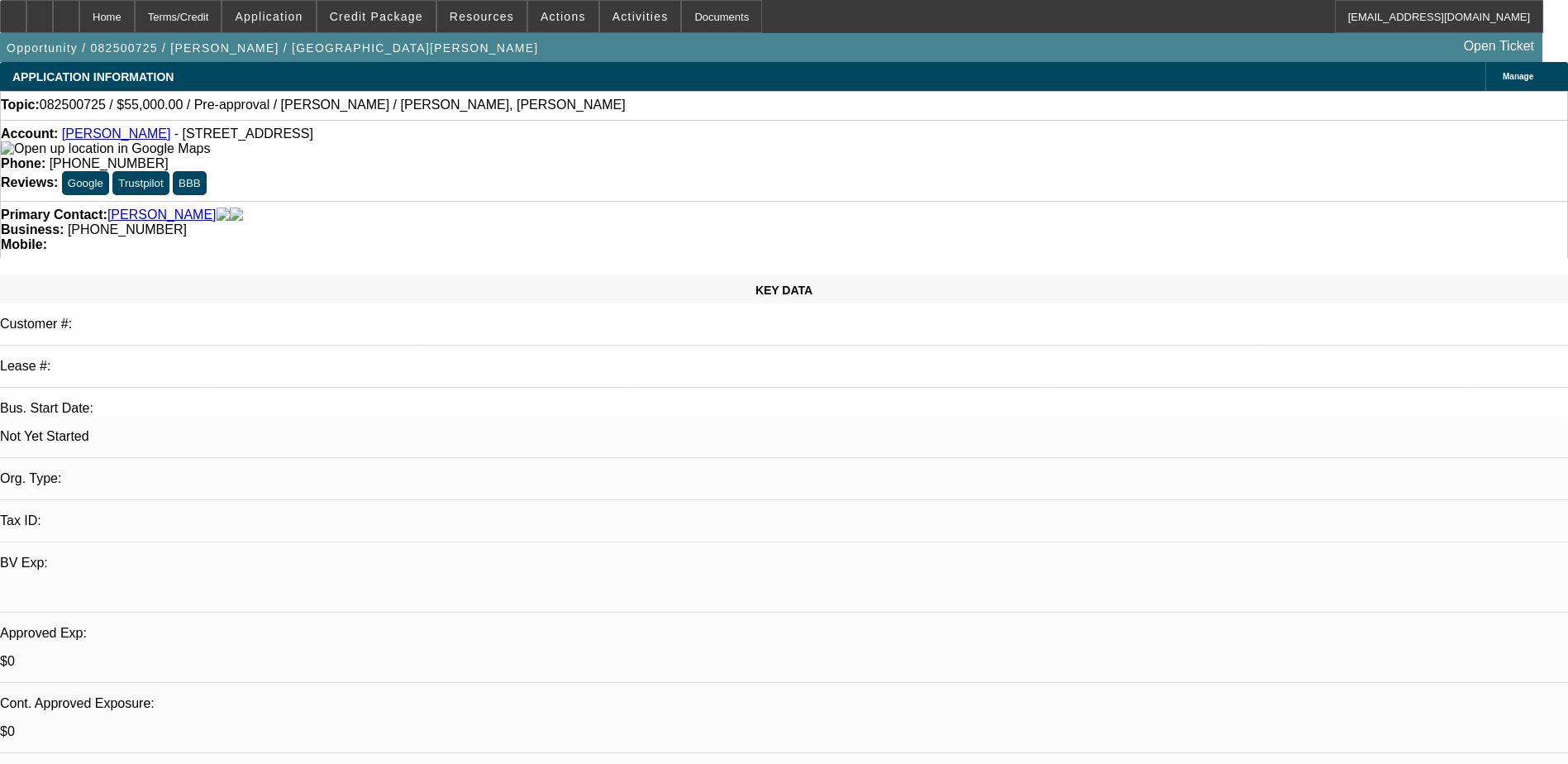
radio input "true"
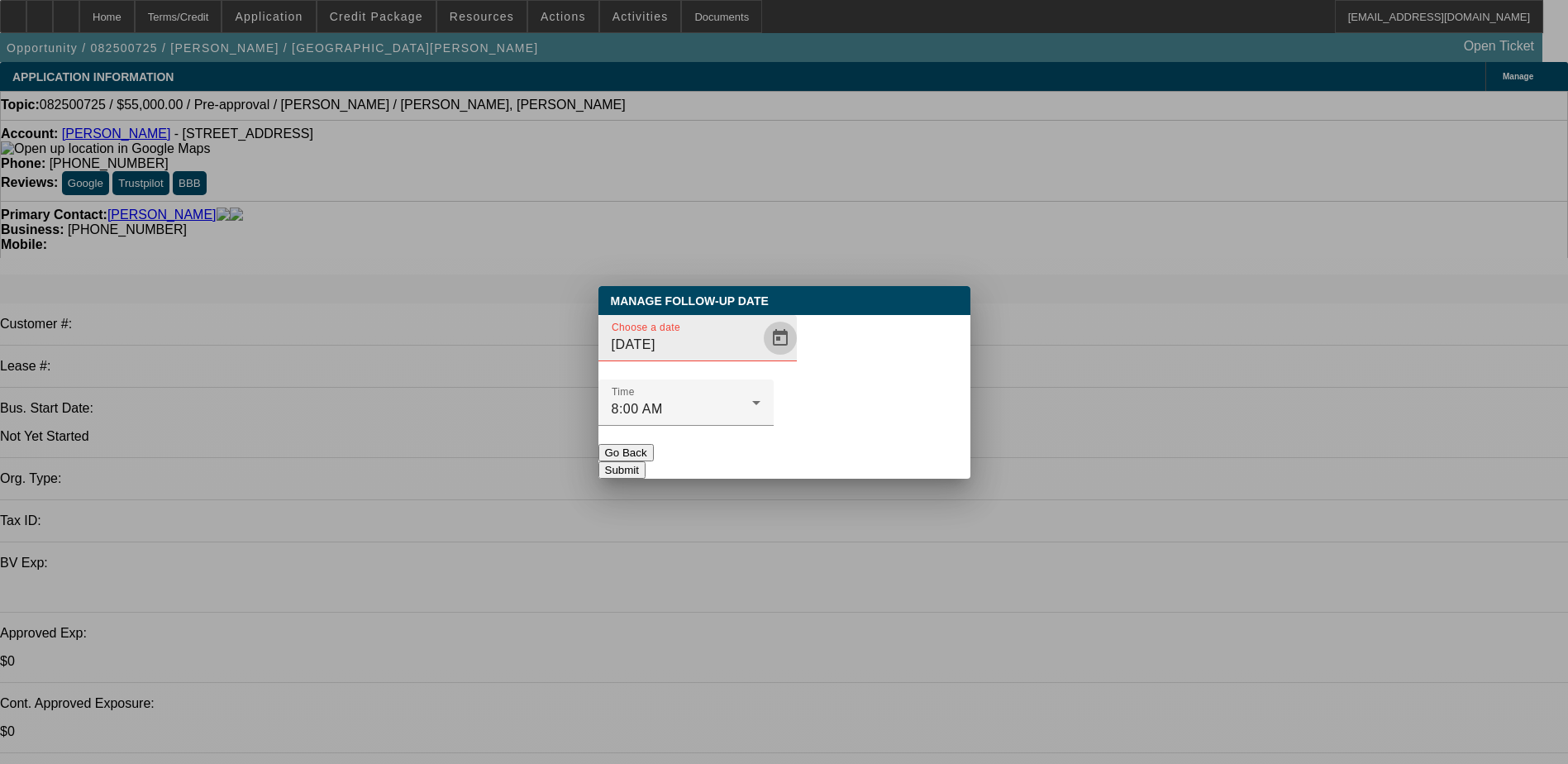
click at [761, 358] on span "Open calendar" at bounding box center [780, 338] width 40 height 40
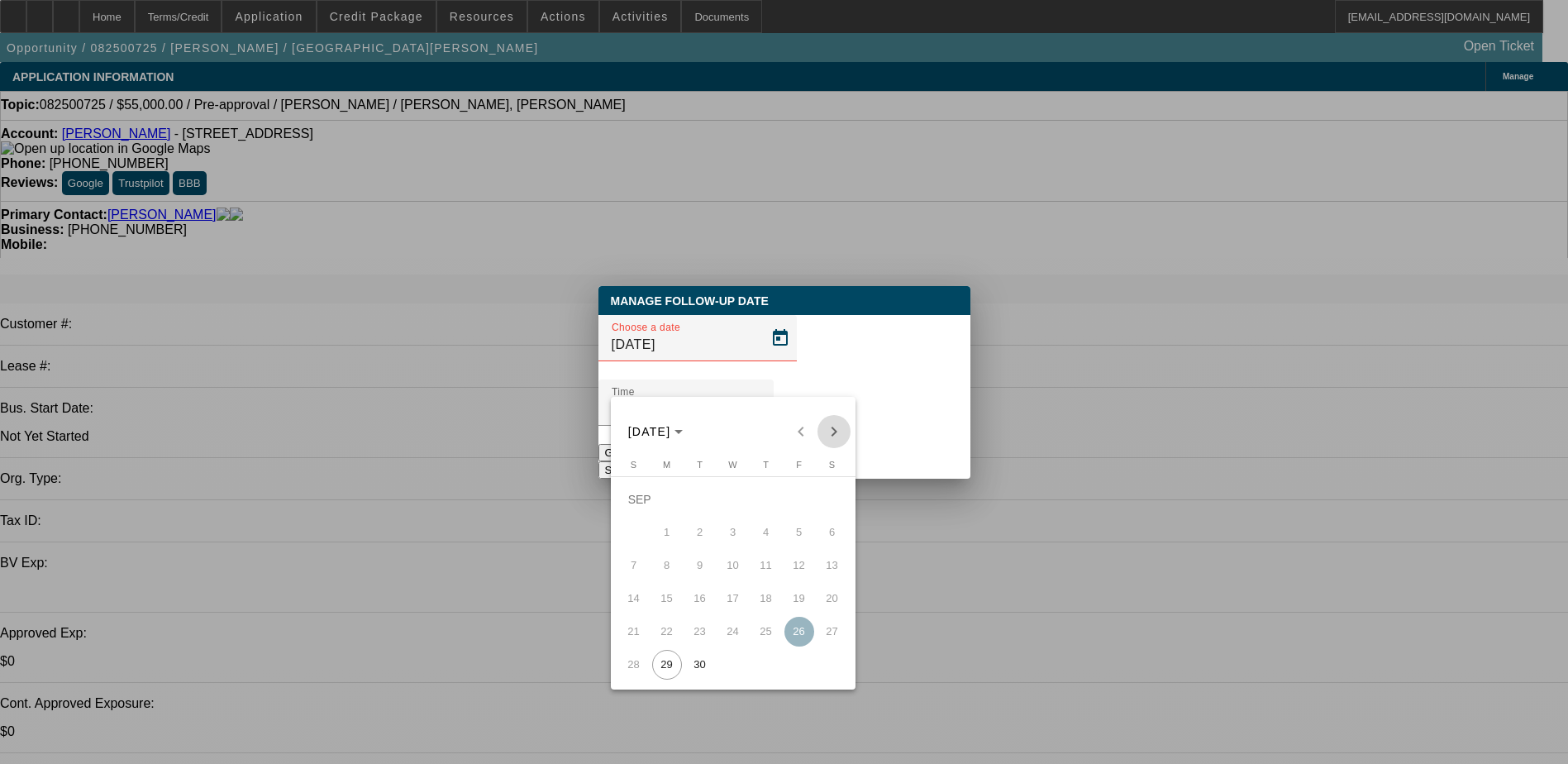
click at [833, 435] on span "Next month" at bounding box center [834, 432] width 33 height 33
click at [691, 530] on span "7" at bounding box center [700, 533] width 30 height 30
type input "10/7/2025"
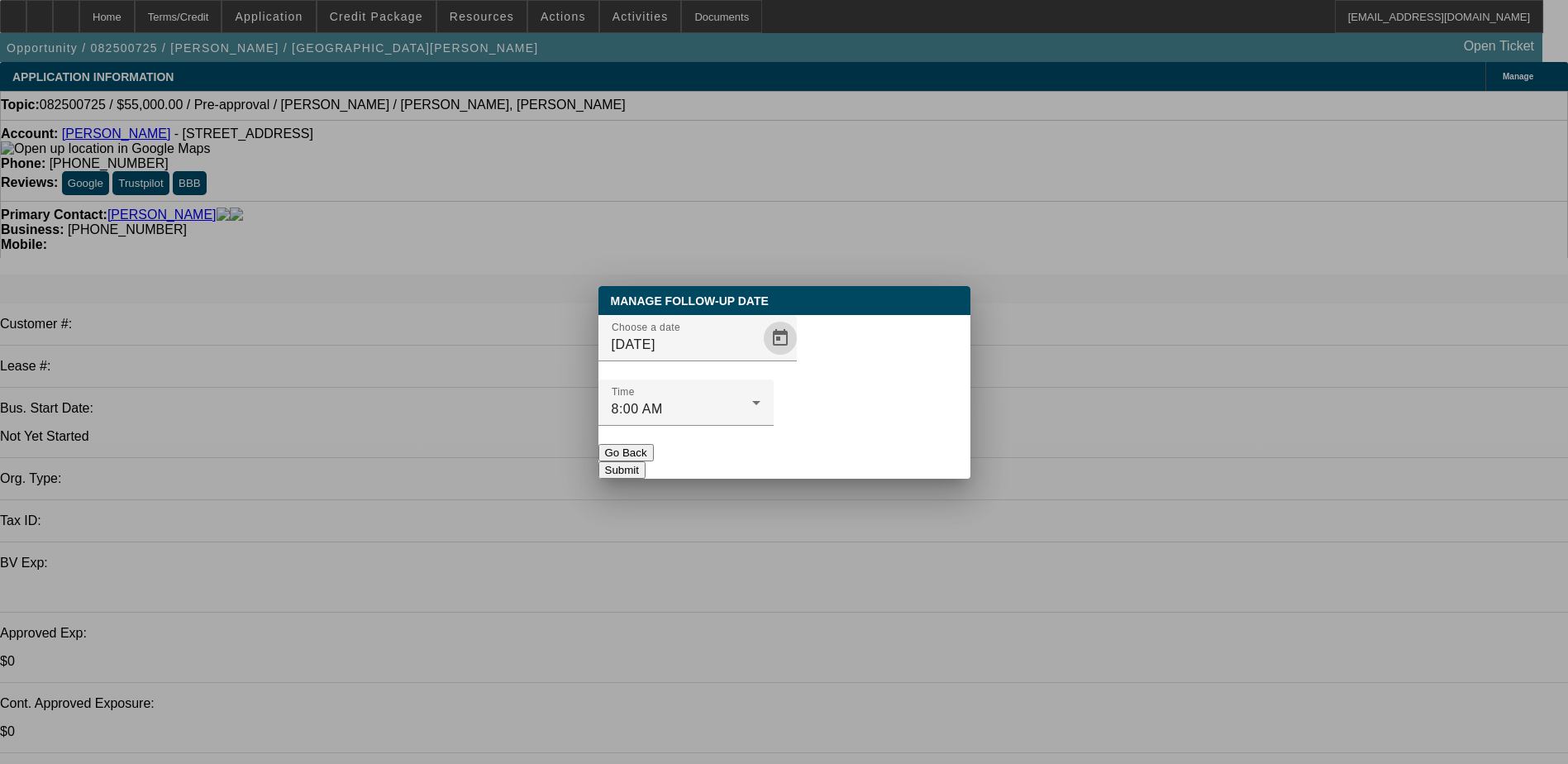
click at [646, 462] on button "Submit" at bounding box center [622, 470] width 47 height 18
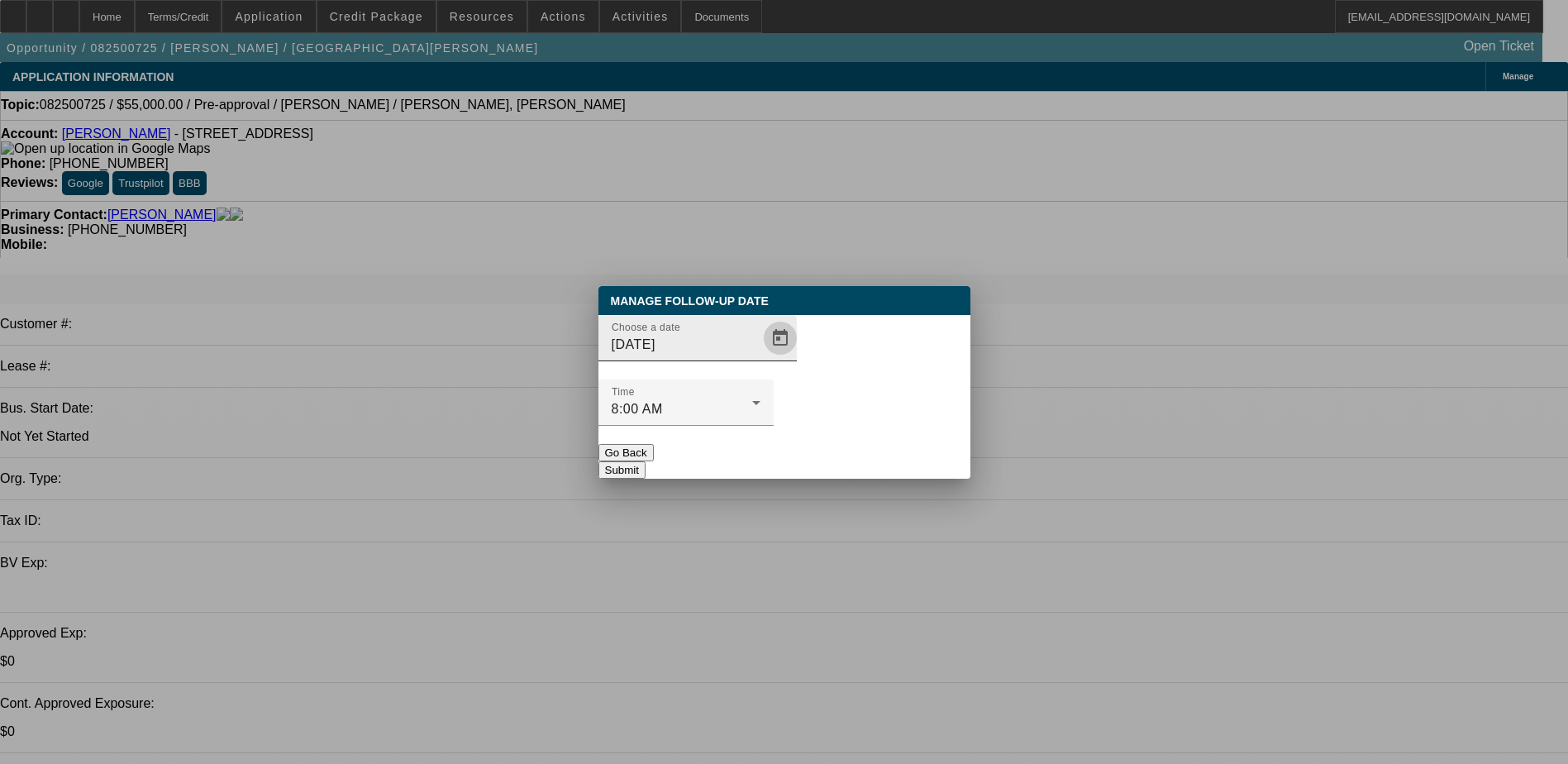
click at [761, 358] on span "Open calendar" at bounding box center [780, 338] width 40 height 40
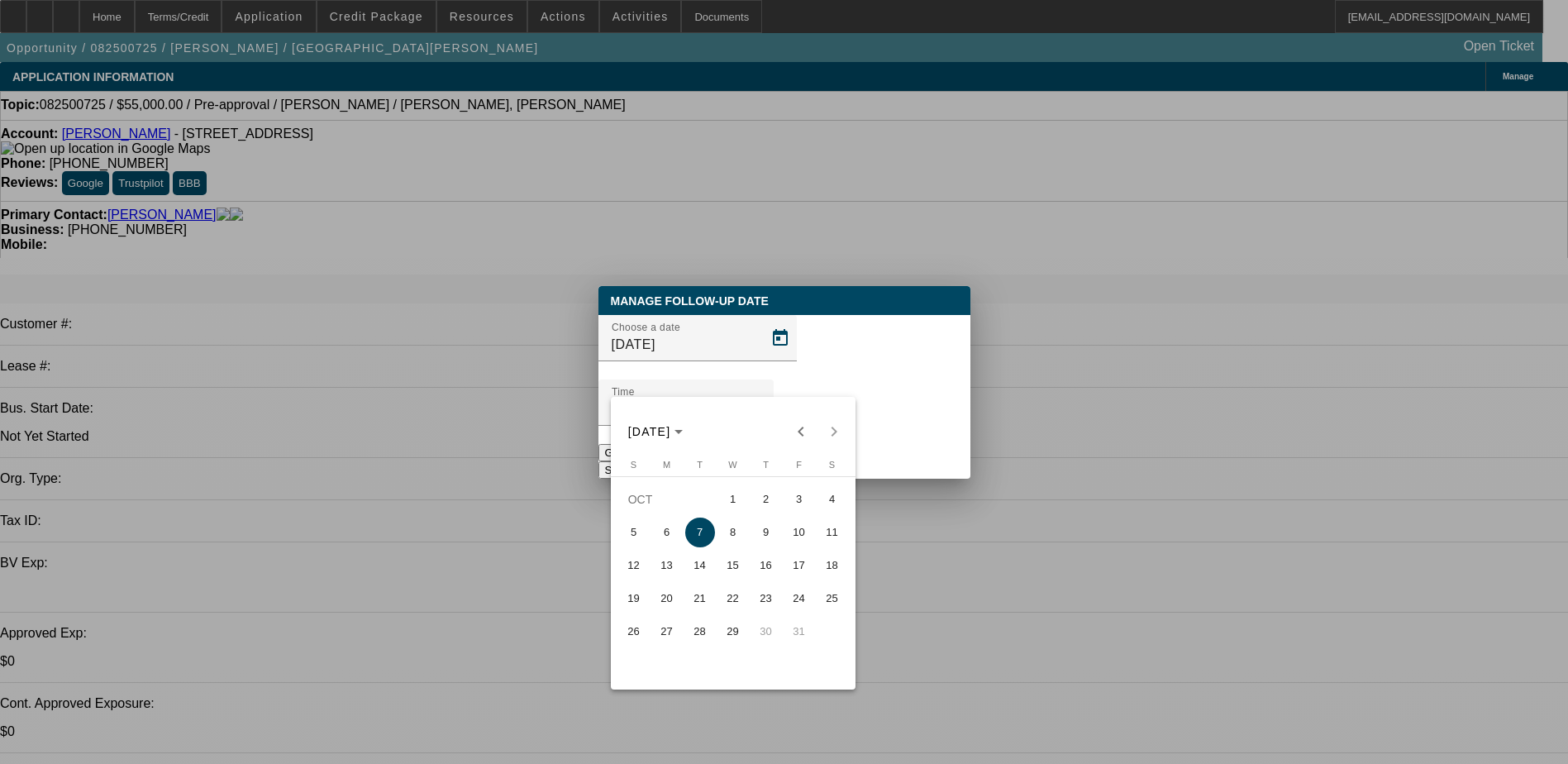
click at [792, 503] on span "3" at bounding box center [800, 500] width 30 height 30
type input "10/3/2025"
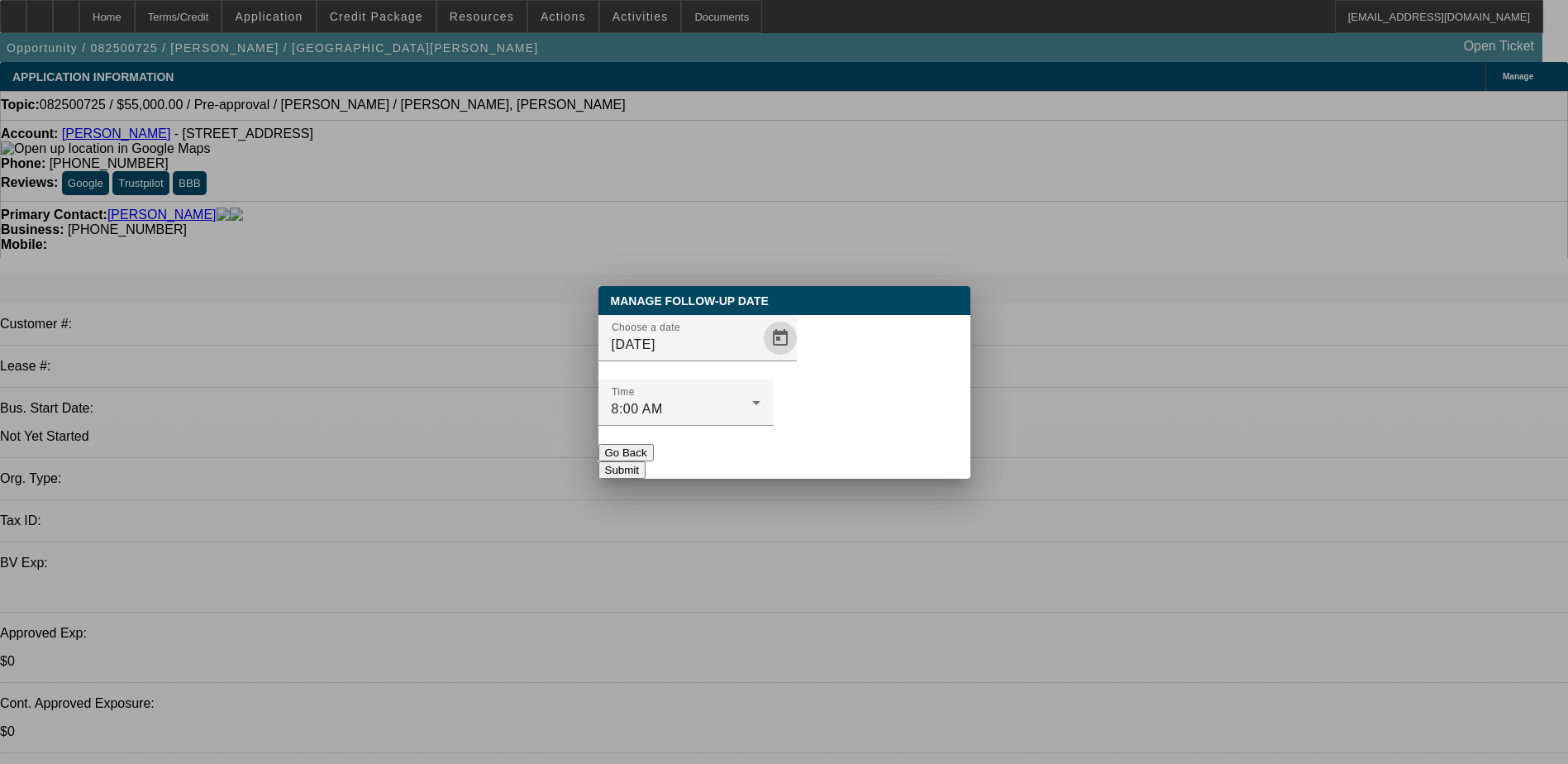
click at [646, 462] on button "Submit" at bounding box center [622, 470] width 47 height 18
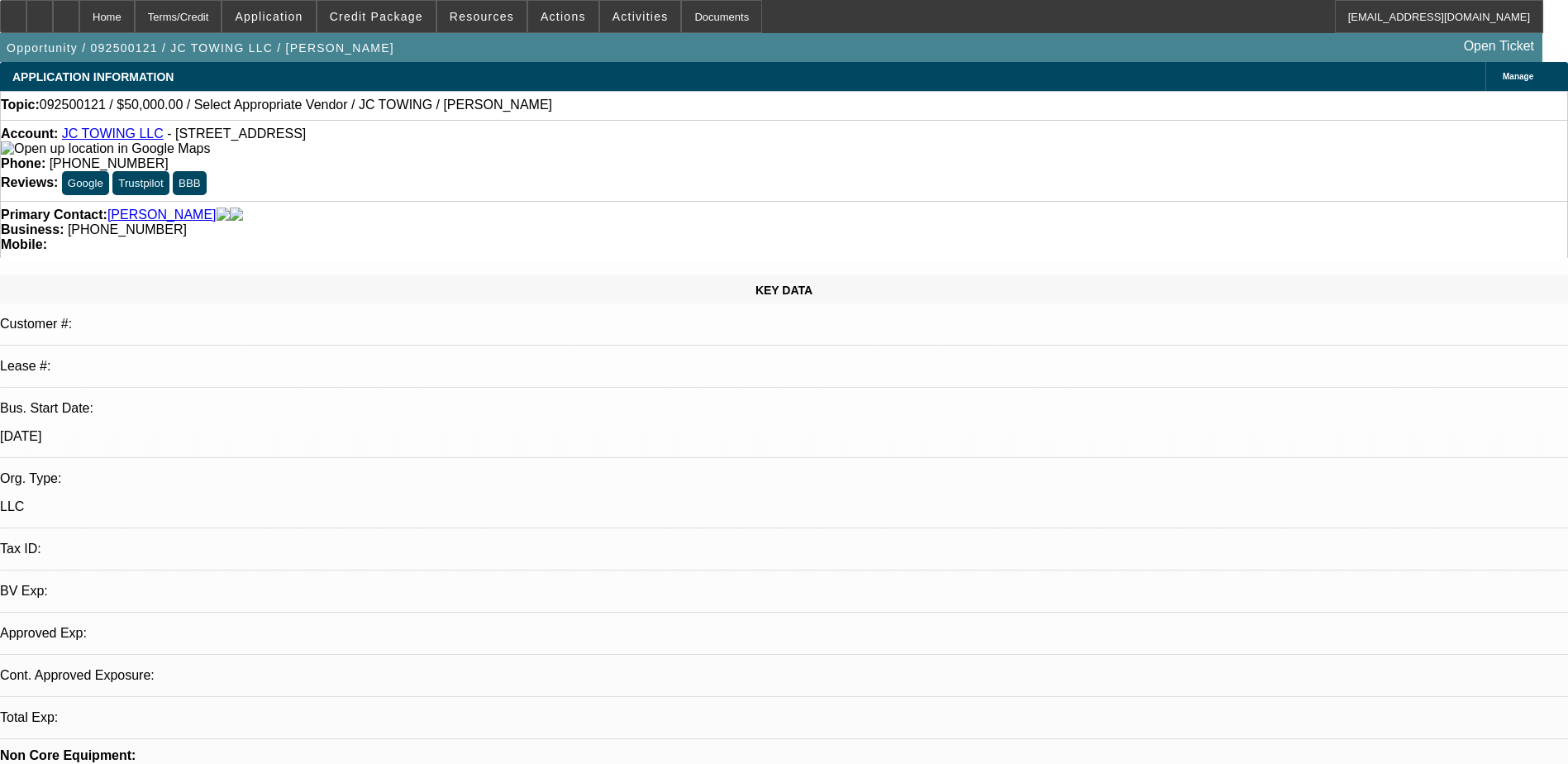
select select "0"
select select "2"
select select "0.1"
select select "4"
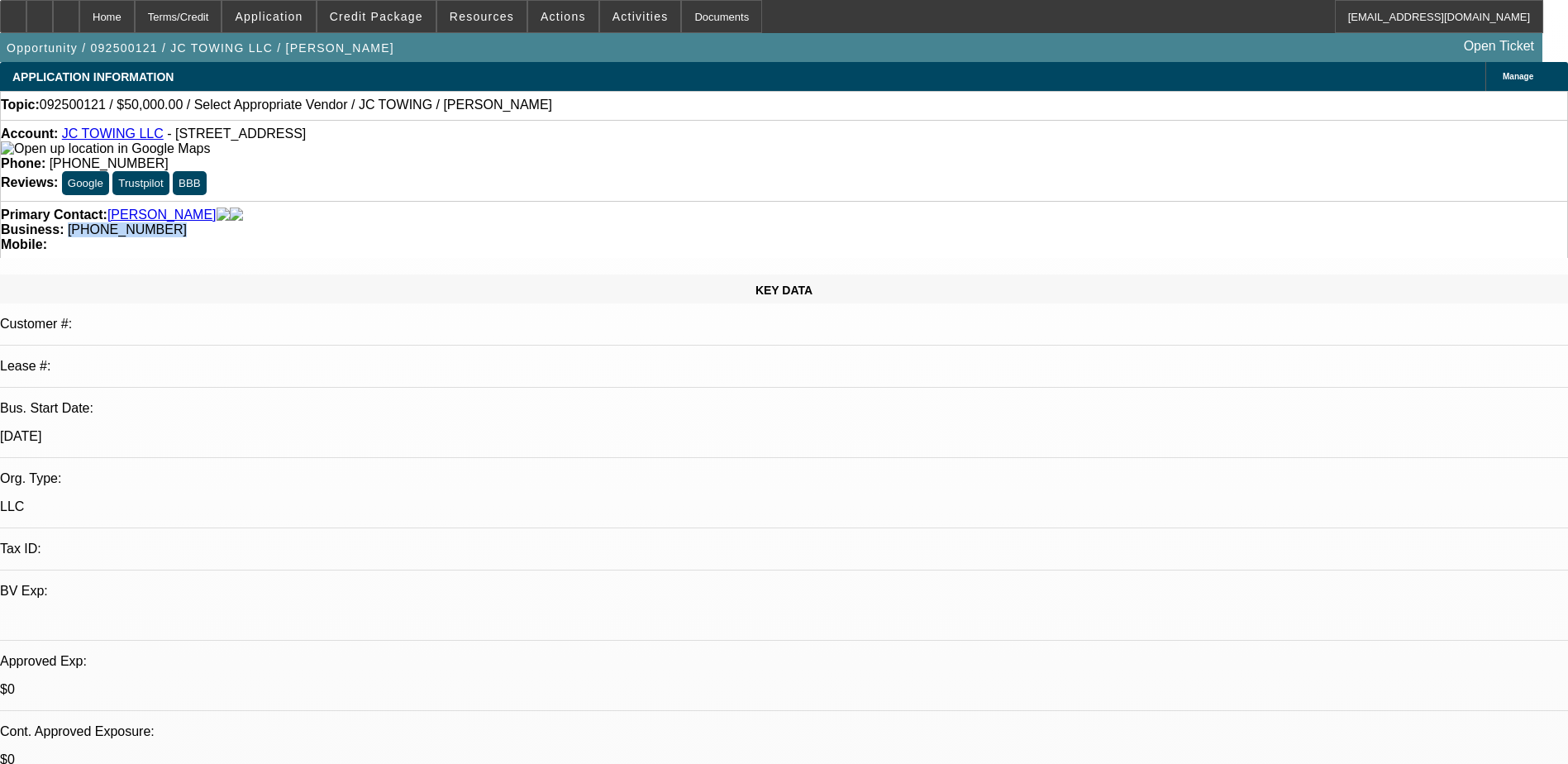
drag, startPoint x: 682, startPoint y: 182, endPoint x: 589, endPoint y: 182, distance: 93.0
click at [589, 222] on div "Business: [PHONE_NUMBER]" at bounding box center [784, 229] width 1567 height 15
copy span "[PHONE_NUMBER]"
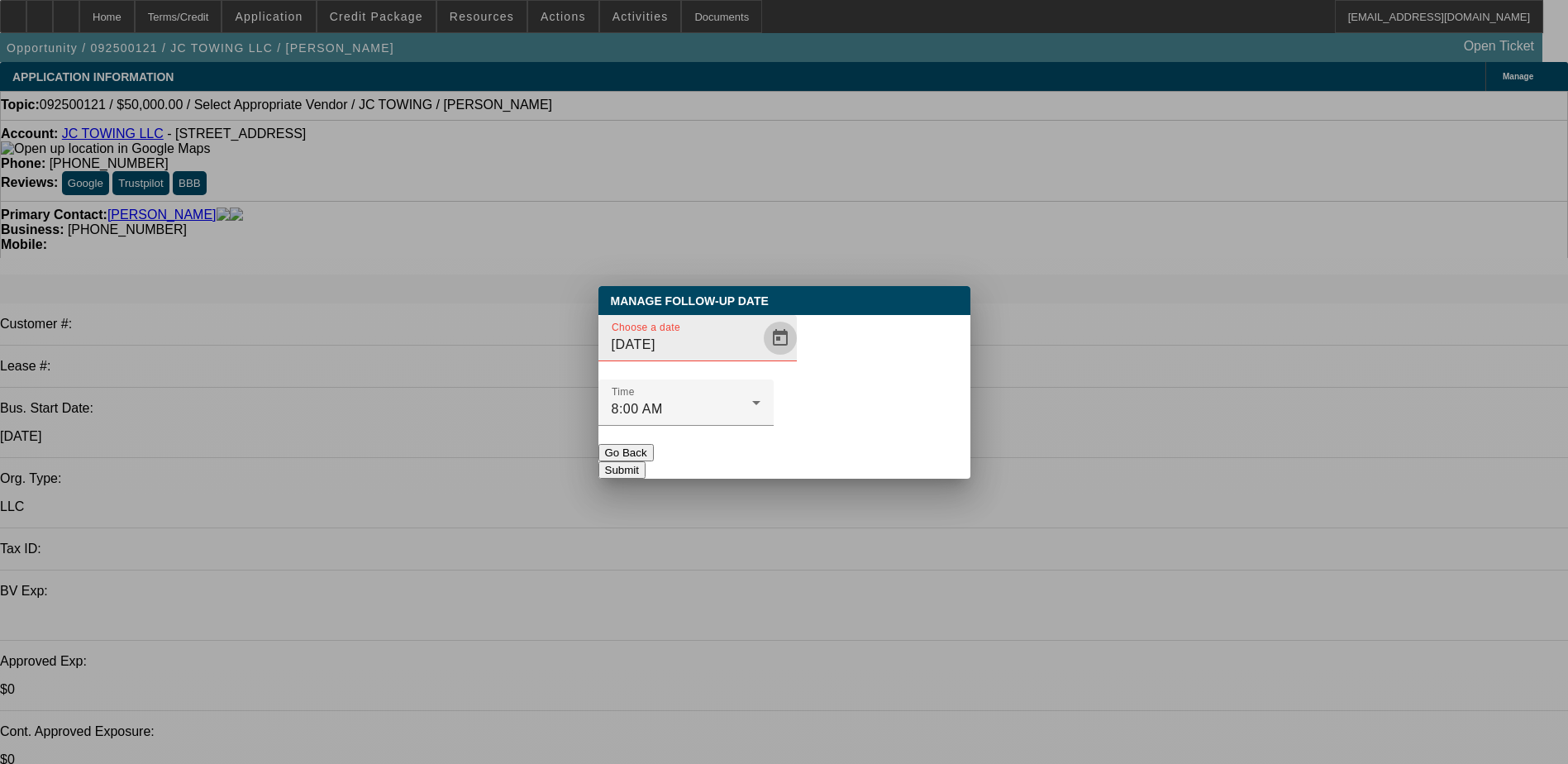
click at [761, 358] on span "Open calendar" at bounding box center [780, 338] width 40 height 40
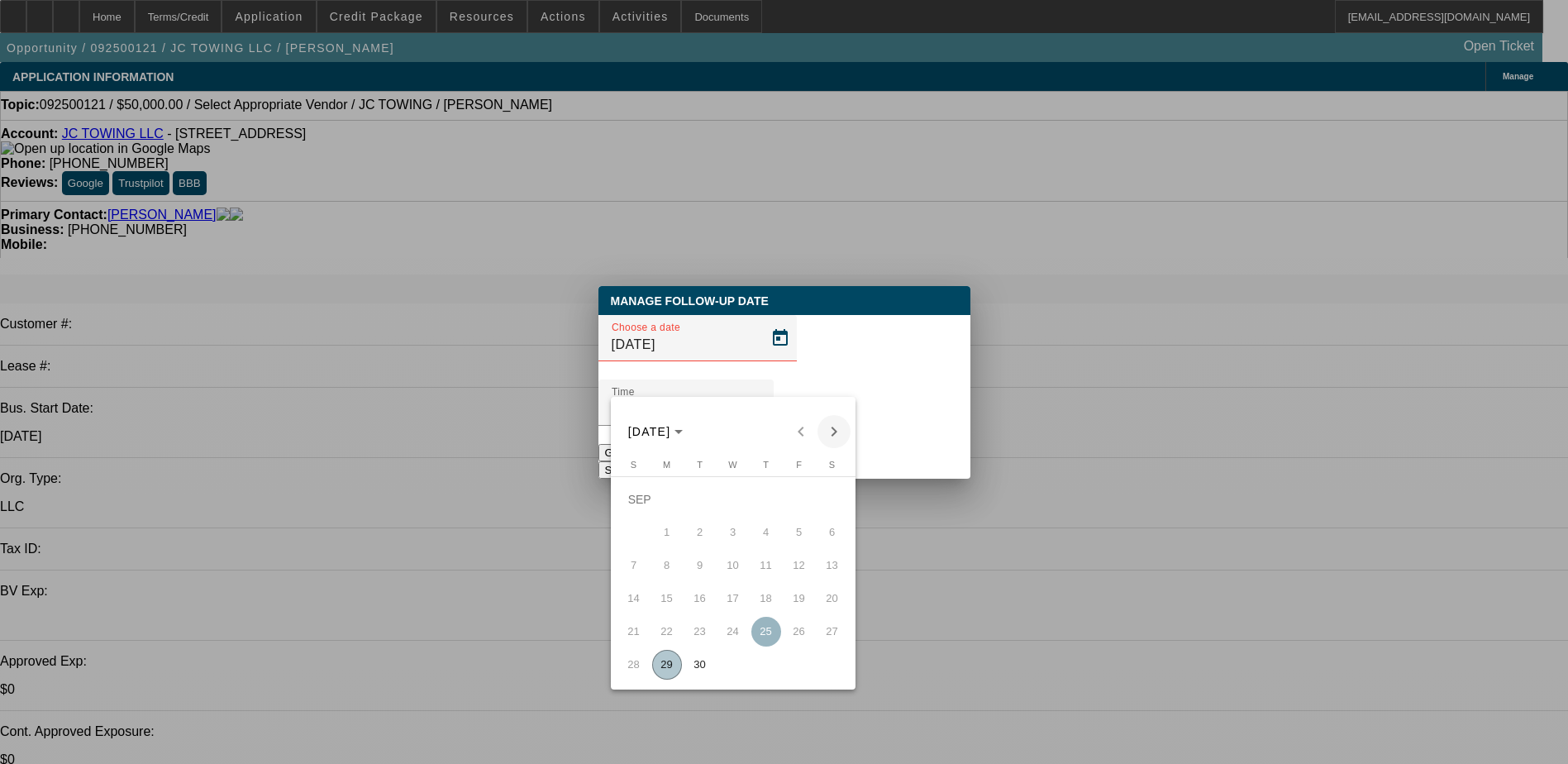
click at [827, 431] on span "Next month" at bounding box center [834, 432] width 33 height 33
click at [760, 503] on span "2" at bounding box center [766, 500] width 30 height 30
type input "[DATE]"
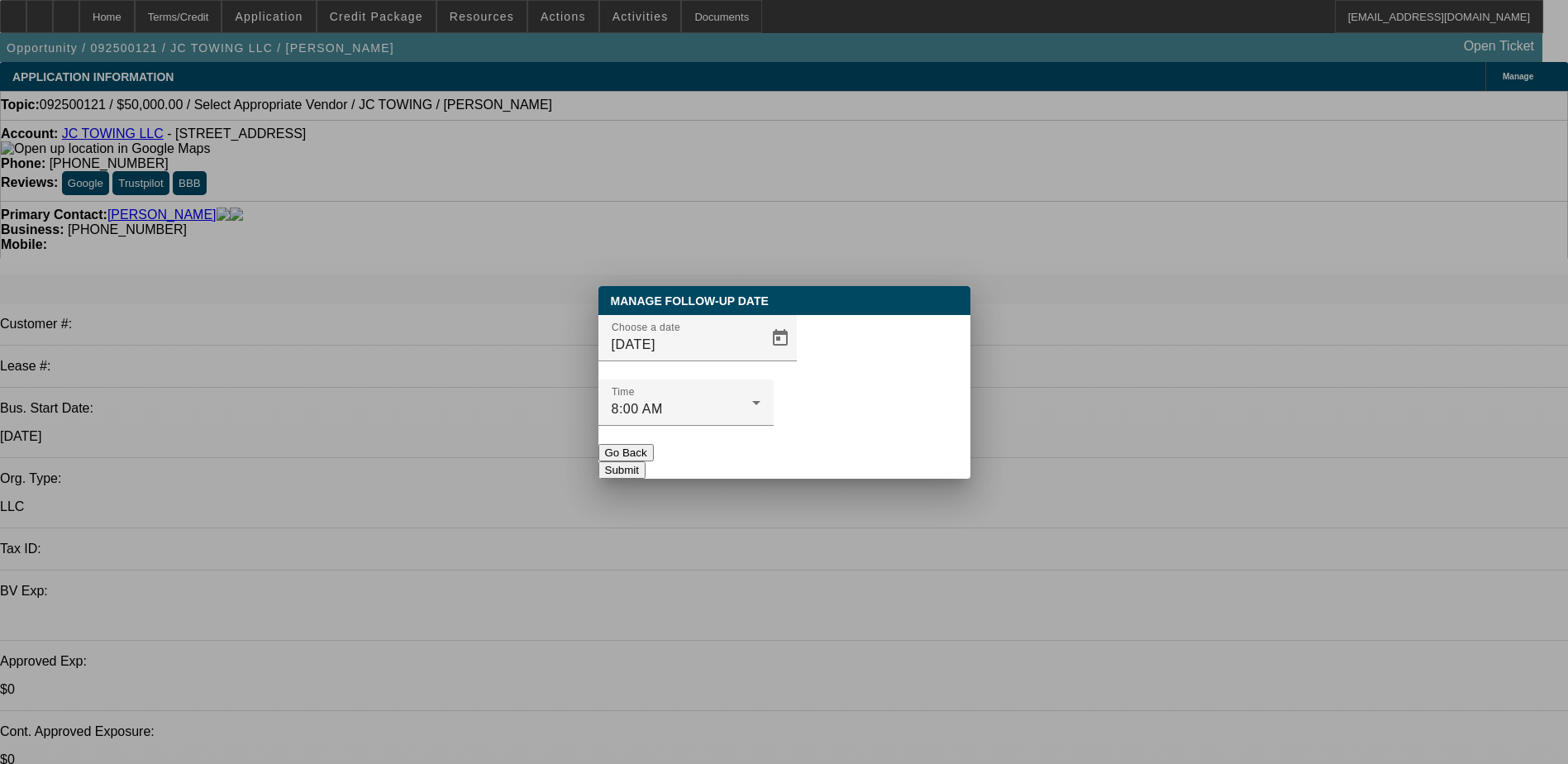
click at [646, 462] on button "Submit" at bounding box center [622, 470] width 47 height 18
